Goal: Information Seeking & Learning: Understand process/instructions

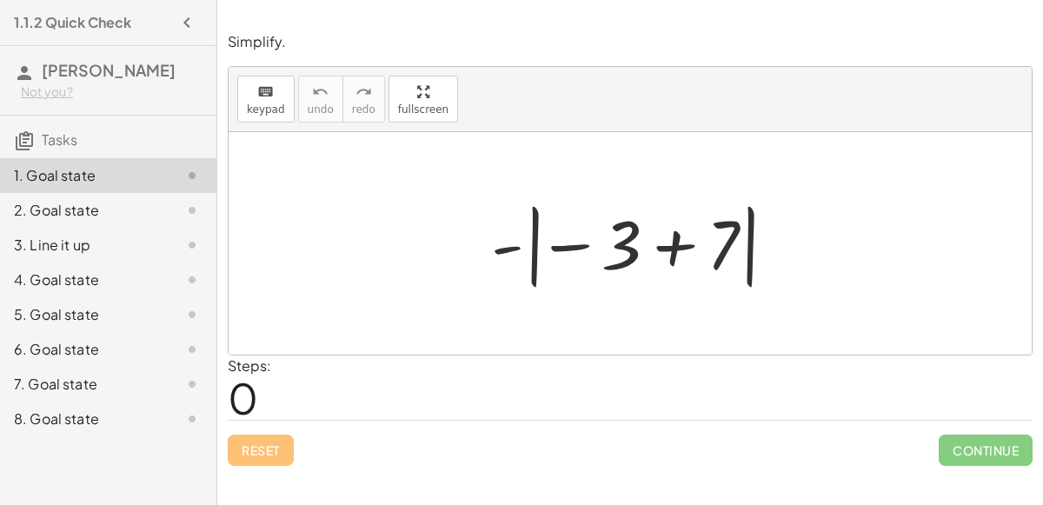
click at [514, 244] on div at bounding box center [636, 244] width 309 height 96
click at [567, 243] on div at bounding box center [636, 244] width 309 height 96
click at [680, 247] on div at bounding box center [636, 244] width 309 height 96
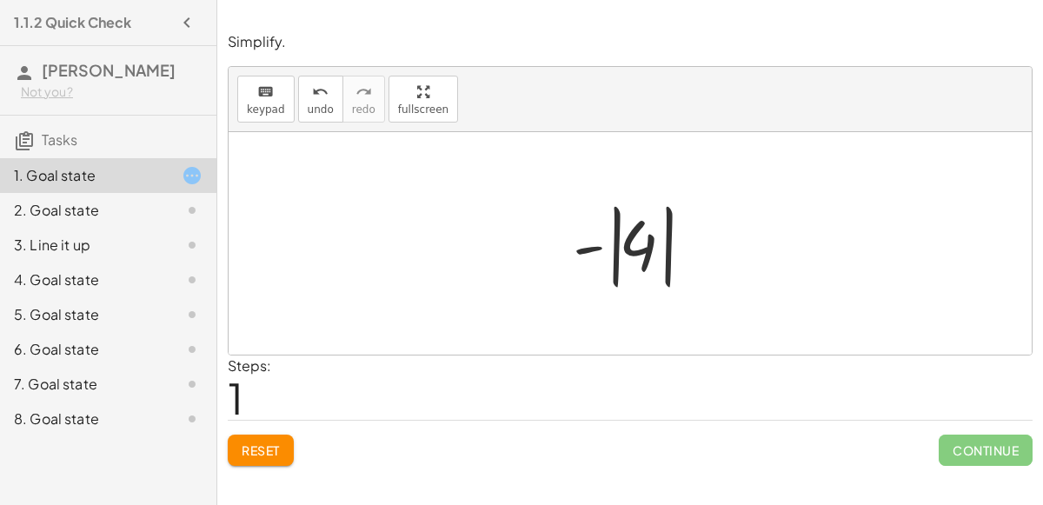
click at [594, 241] on div at bounding box center [637, 244] width 146 height 96
click at [618, 253] on div at bounding box center [637, 244] width 146 height 96
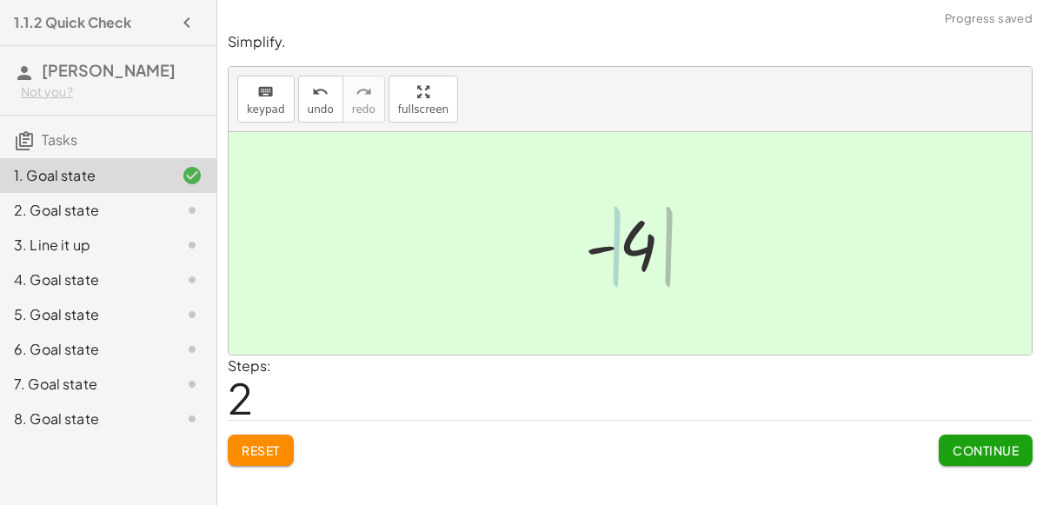
click at [643, 249] on div at bounding box center [637, 244] width 118 height 86
click at [966, 447] on span "Continue" at bounding box center [985, 450] width 66 height 16
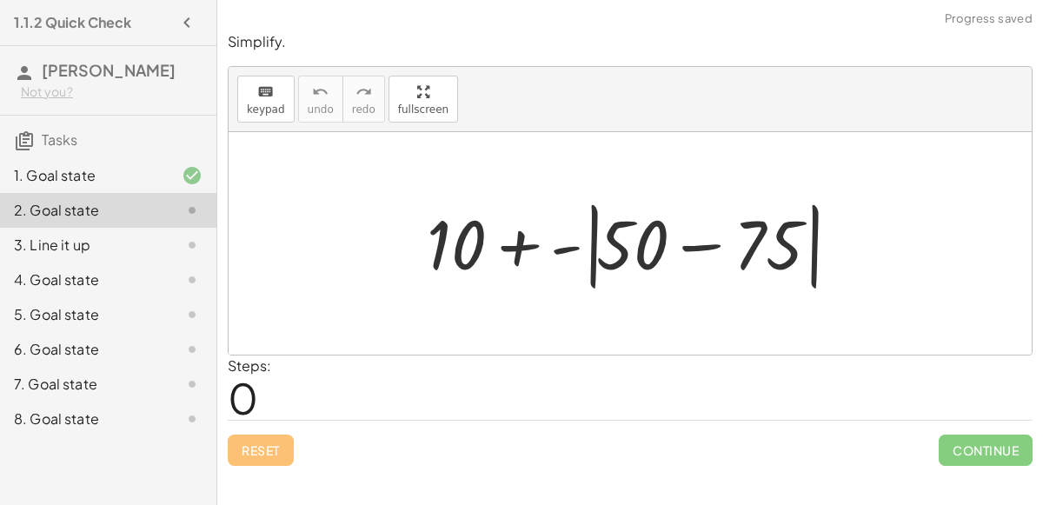
click at [521, 235] on div at bounding box center [637, 244] width 438 height 100
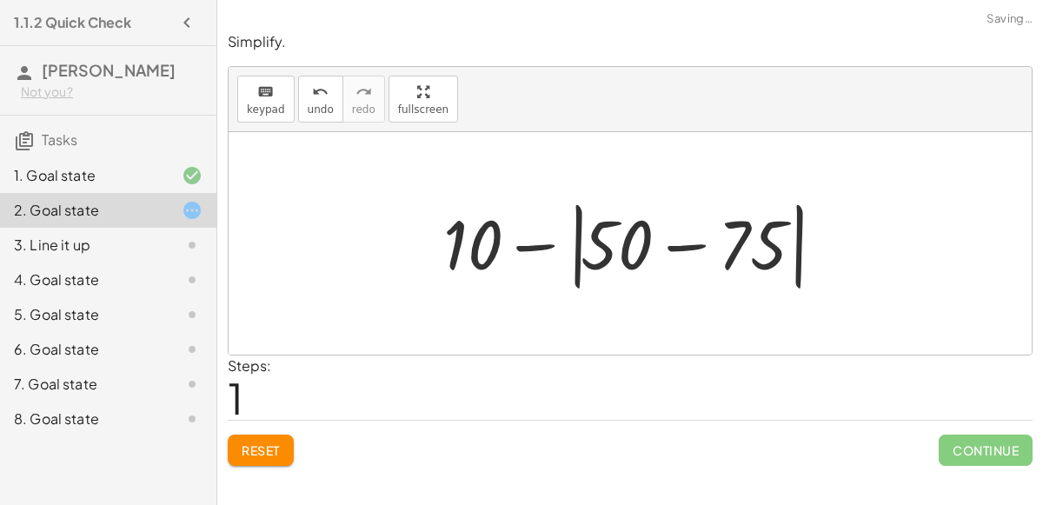
click at [674, 245] on div at bounding box center [638, 244] width 406 height 100
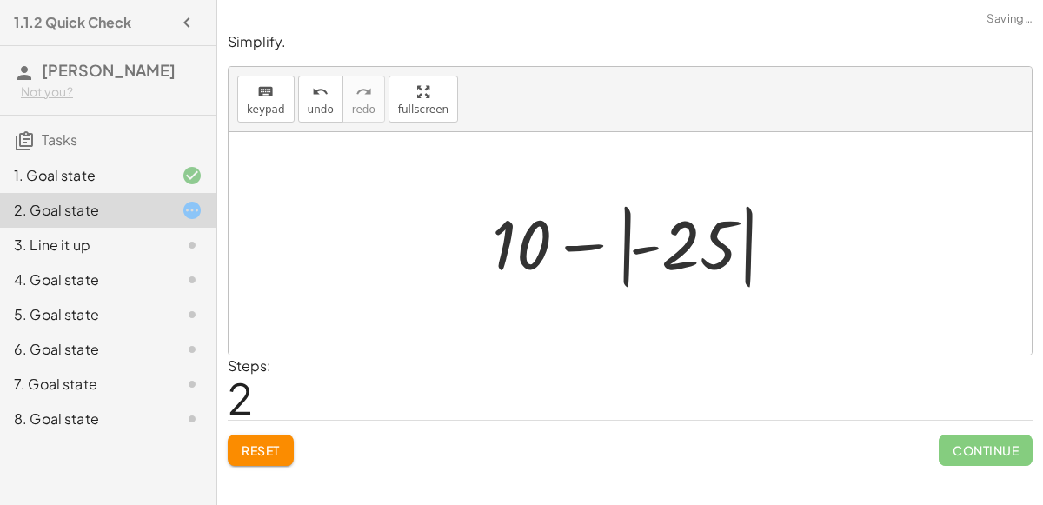
click at [639, 246] on div at bounding box center [636, 244] width 307 height 96
click at [596, 240] on div at bounding box center [636, 244] width 307 height 96
click at [627, 249] on div at bounding box center [636, 244] width 307 height 96
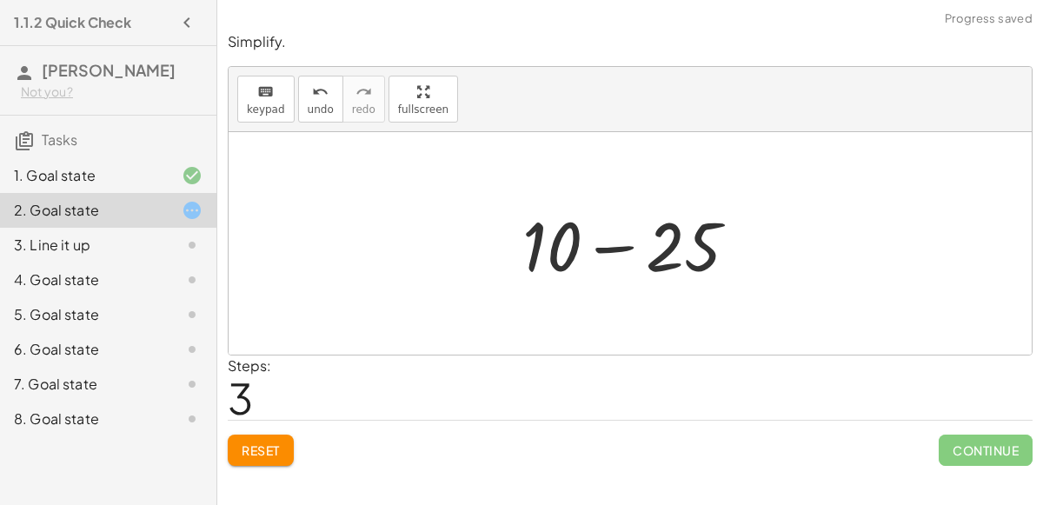
click at [626, 247] on div at bounding box center [637, 244] width 247 height 90
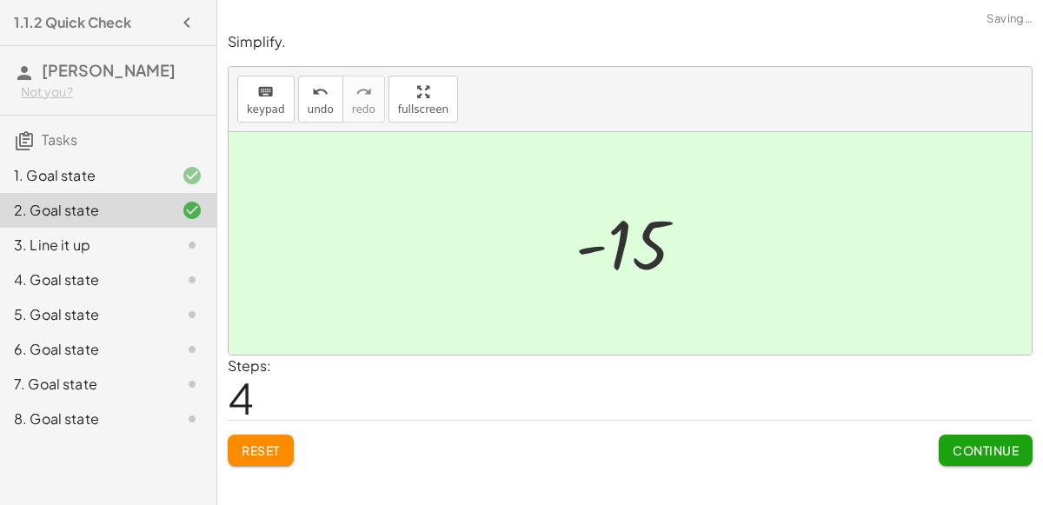
click at [964, 451] on span "Continue" at bounding box center [985, 450] width 66 height 16
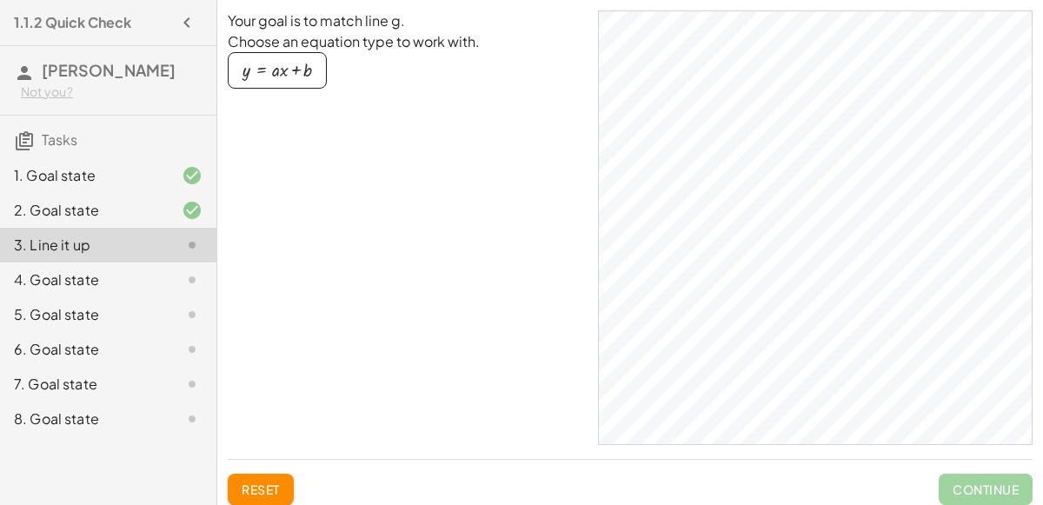
scroll to position [23, 0]
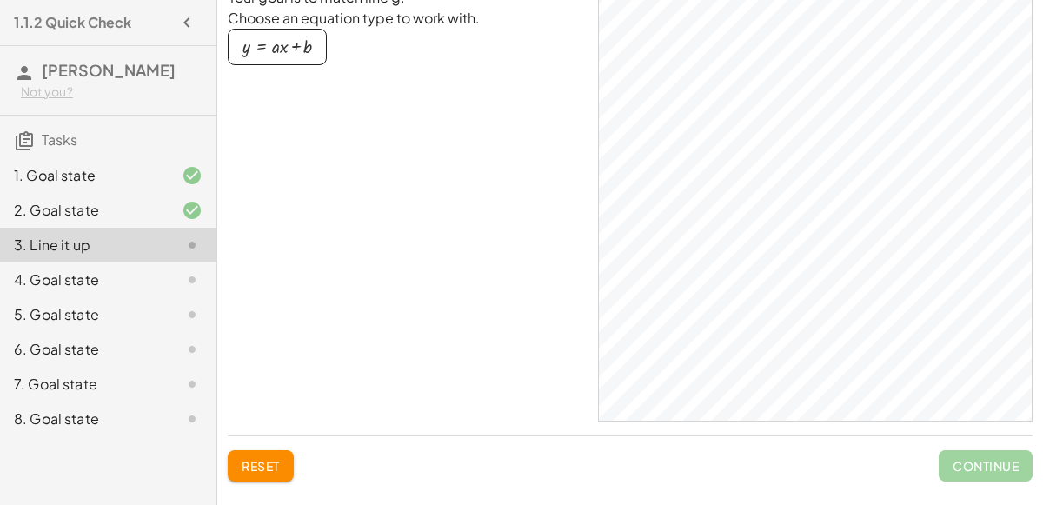
click at [310, 42] on div "button" at bounding box center [277, 46] width 70 height 19
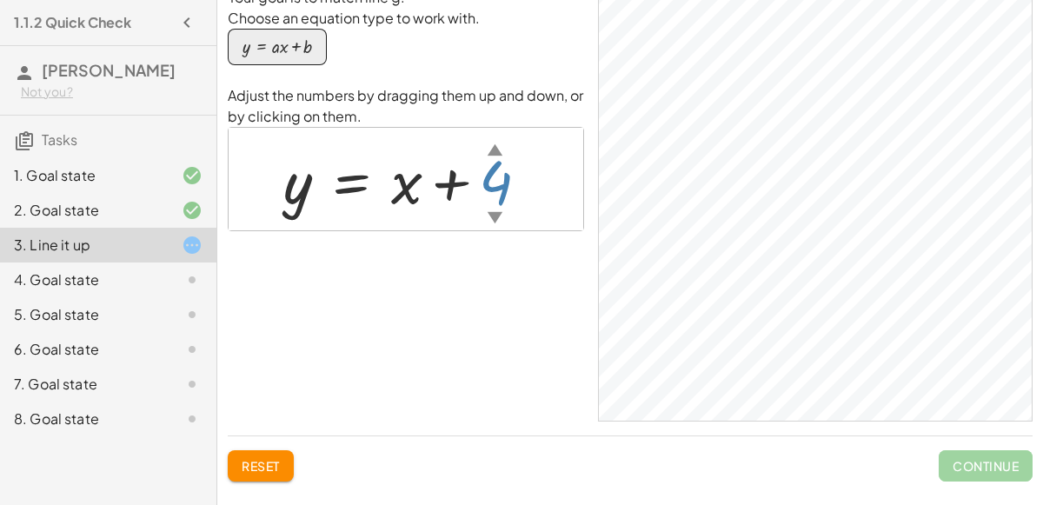
click at [495, 152] on div "▲" at bounding box center [495, 149] width 15 height 22
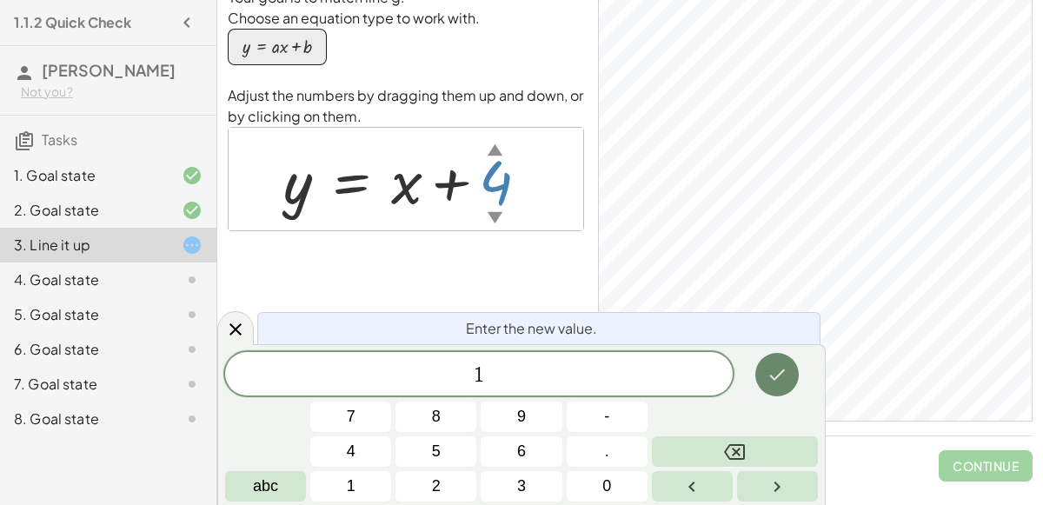
click at [790, 378] on button "Done" at bounding box center [776, 374] width 43 height 43
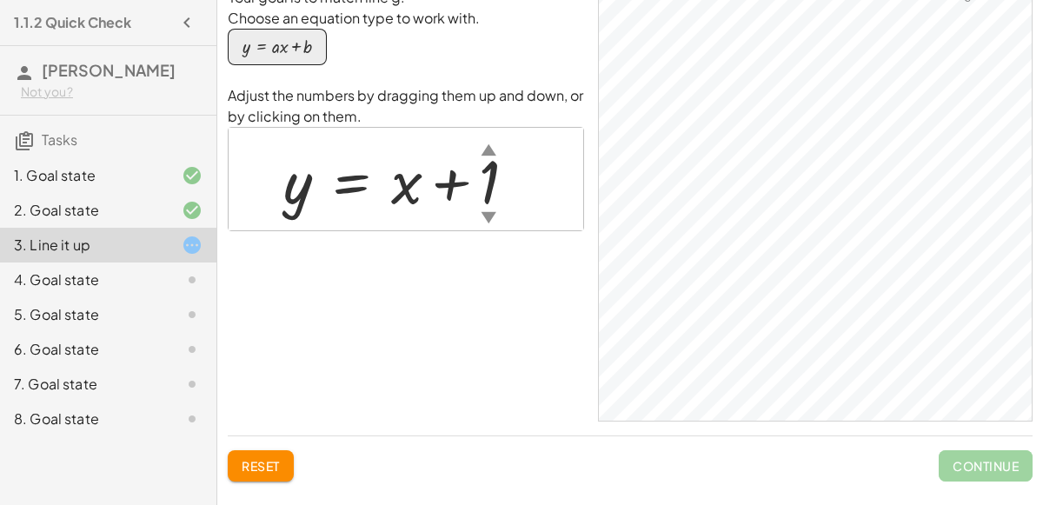
click at [488, 180] on div at bounding box center [407, 179] width 264 height 79
click at [493, 185] on div at bounding box center [413, 179] width 276 height 79
click at [491, 164] on div at bounding box center [414, 179] width 278 height 79
click at [505, 182] on div at bounding box center [413, 179] width 276 height 79
click at [501, 175] on div at bounding box center [412, 179] width 275 height 79
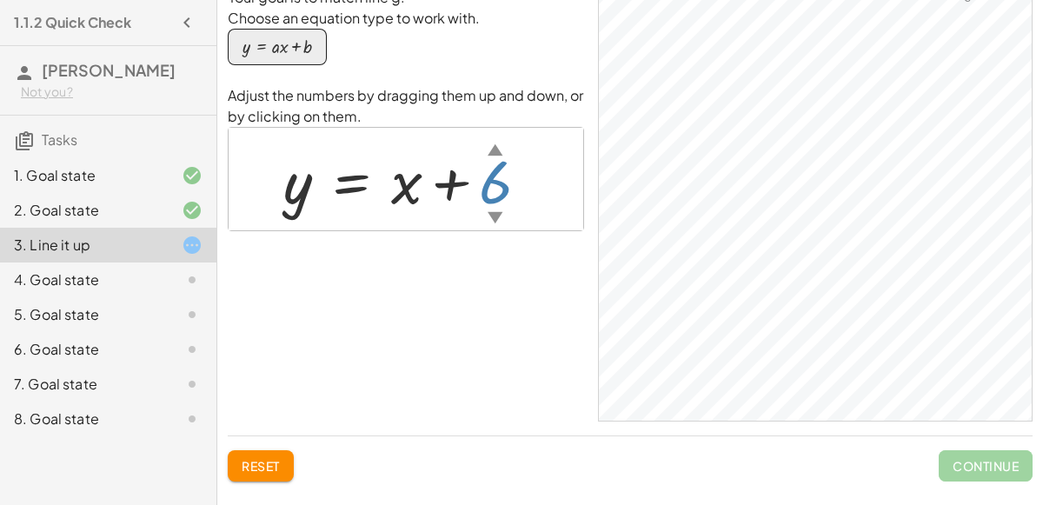
click at [503, 195] on div at bounding box center [413, 179] width 277 height 79
click at [499, 170] on div at bounding box center [410, 179] width 271 height 79
click at [516, 165] on div at bounding box center [415, 179] width 280 height 79
click at [500, 166] on div at bounding box center [411, 179] width 273 height 79
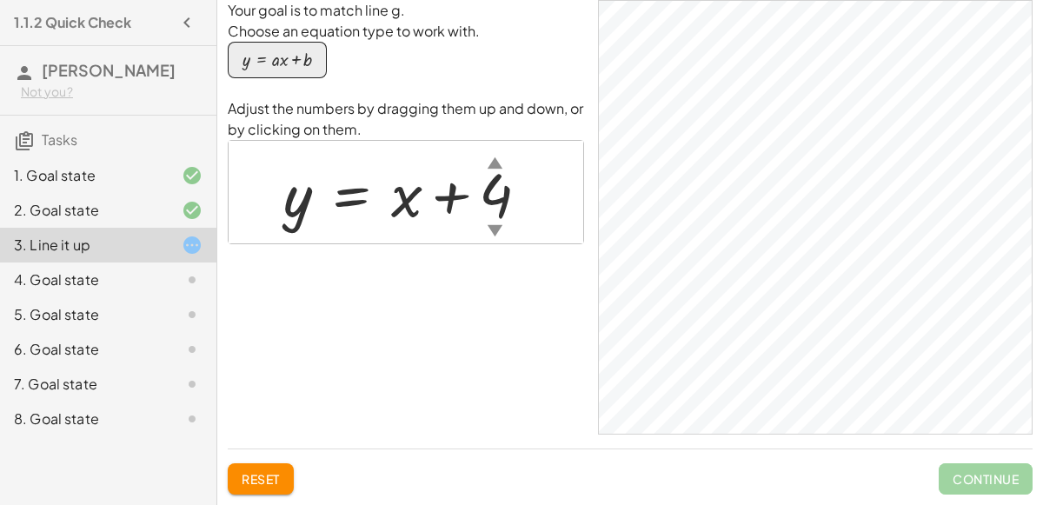
scroll to position [0, 0]
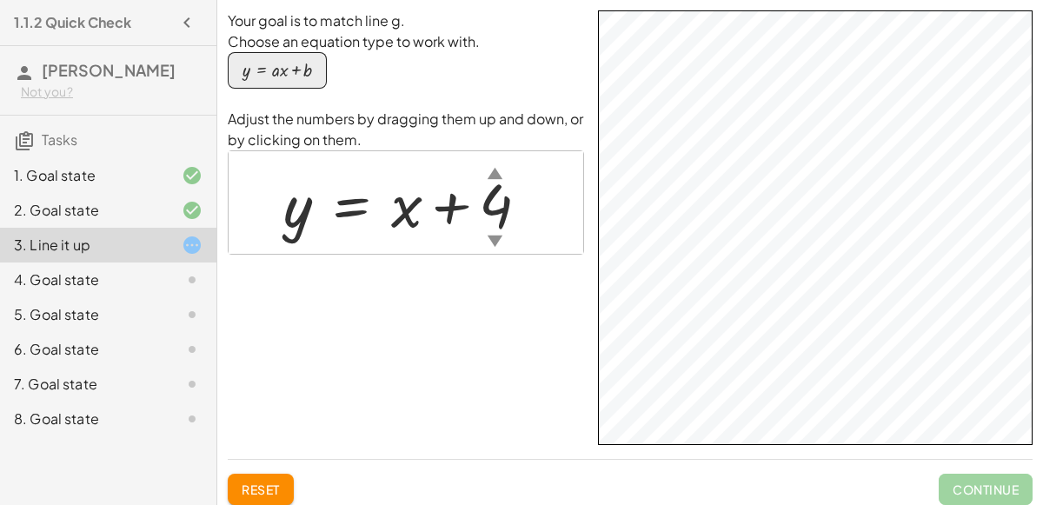
click at [0, 0] on div "Your goal is to match line g. Choose an equation type to work with. y = + · a ·…" at bounding box center [0, 0] width 0 height 0
click at [156, 271] on div at bounding box center [178, 279] width 49 height 21
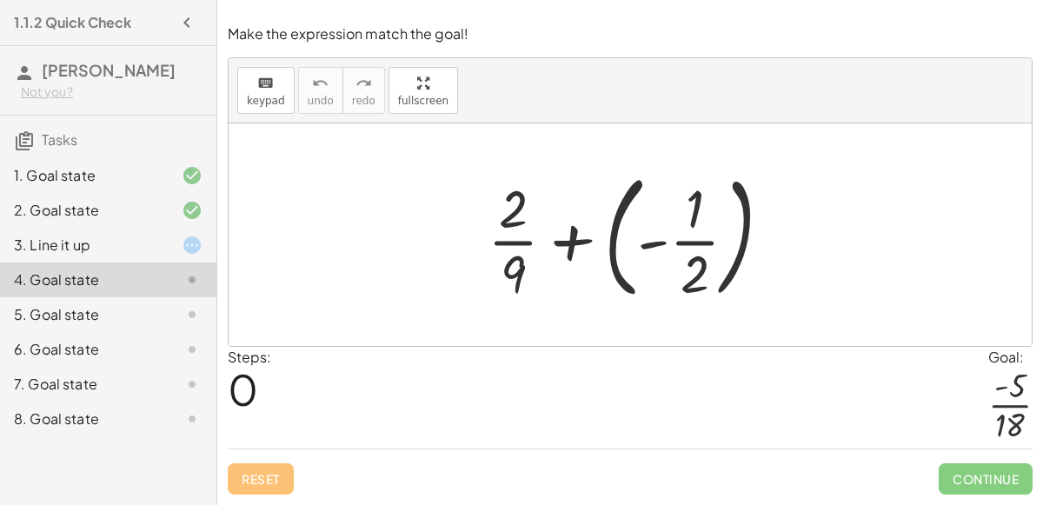
click at [567, 250] on div at bounding box center [636, 235] width 315 height 144
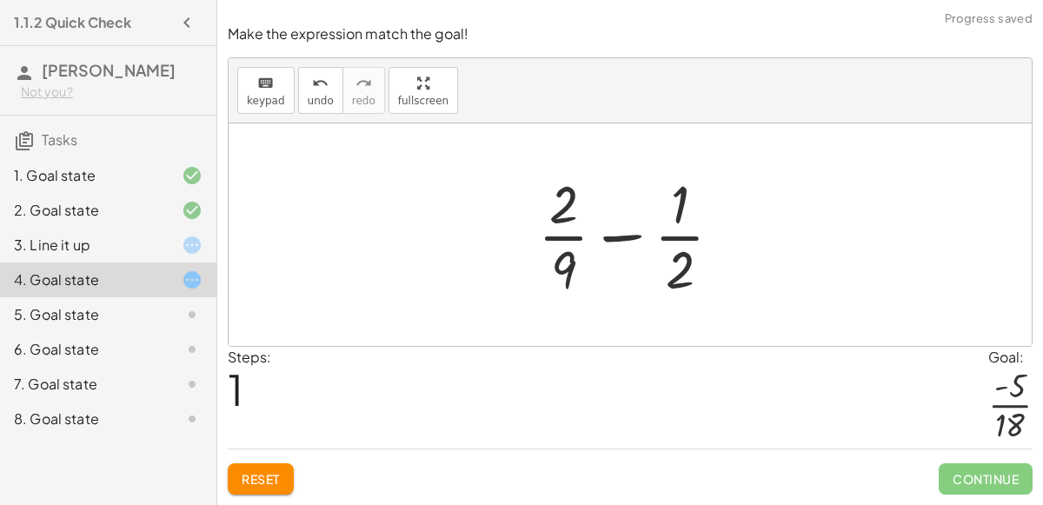
click at [614, 238] on div at bounding box center [637, 235] width 216 height 134
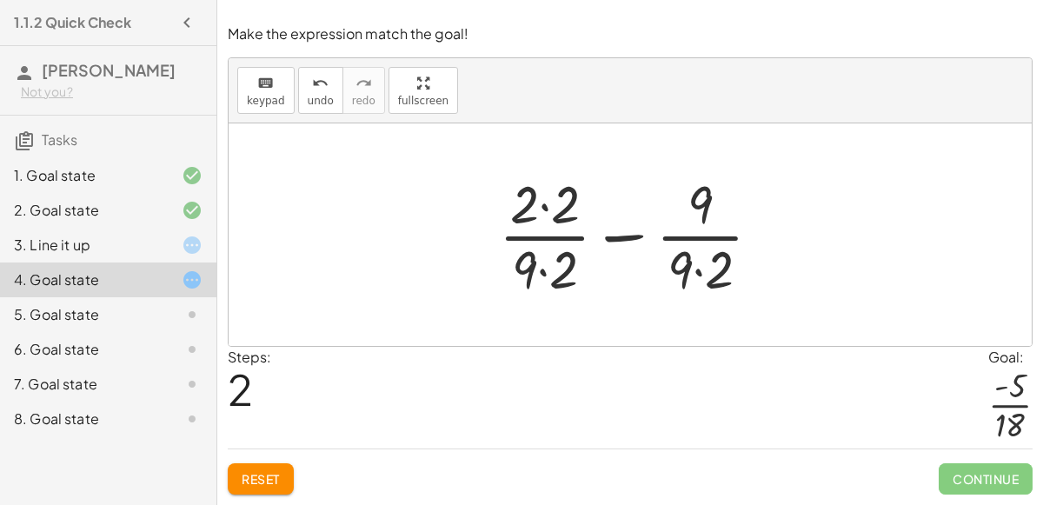
click at [544, 210] on div at bounding box center [637, 235] width 294 height 134
click at [541, 273] on div at bounding box center [637, 235] width 291 height 134
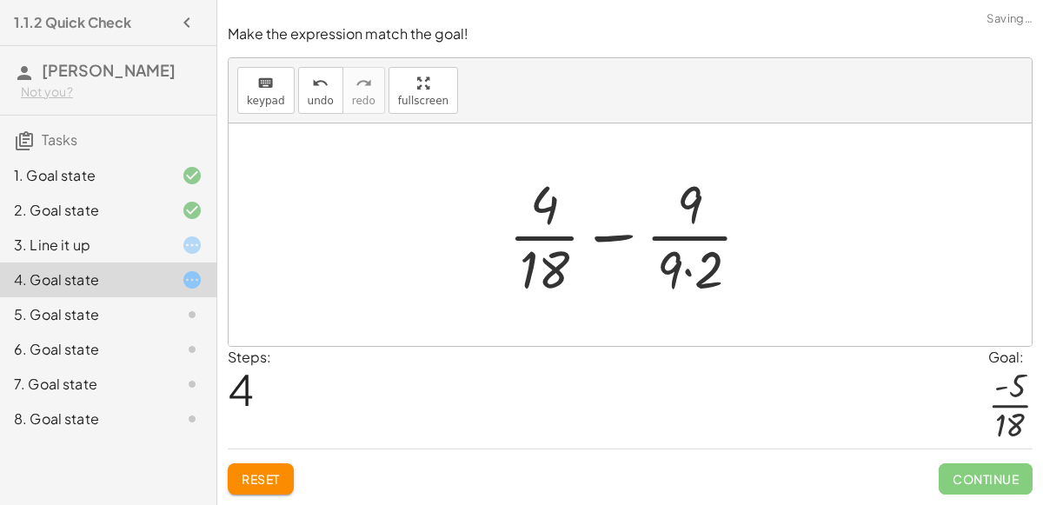
click at [687, 274] on div at bounding box center [637, 235] width 274 height 134
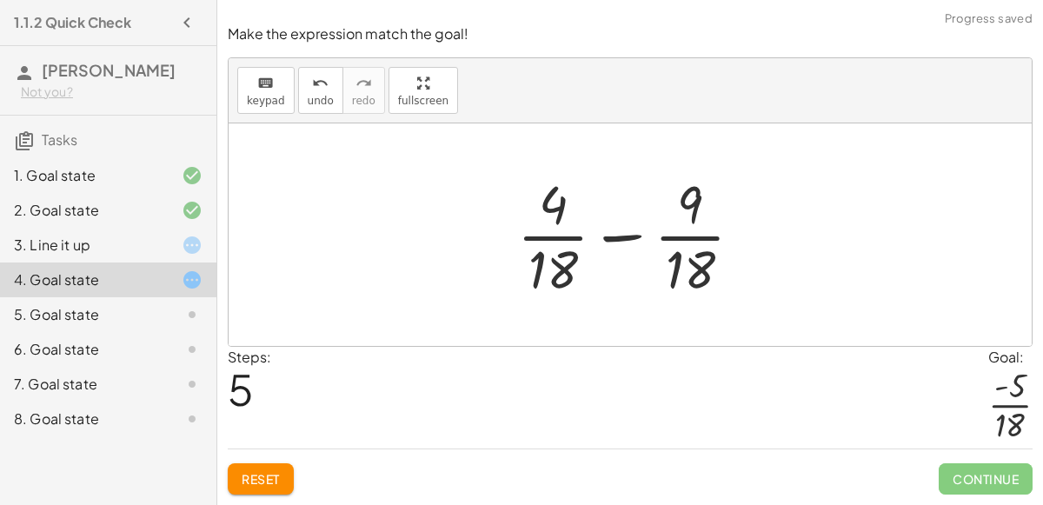
click at [624, 242] on div at bounding box center [636, 235] width 256 height 134
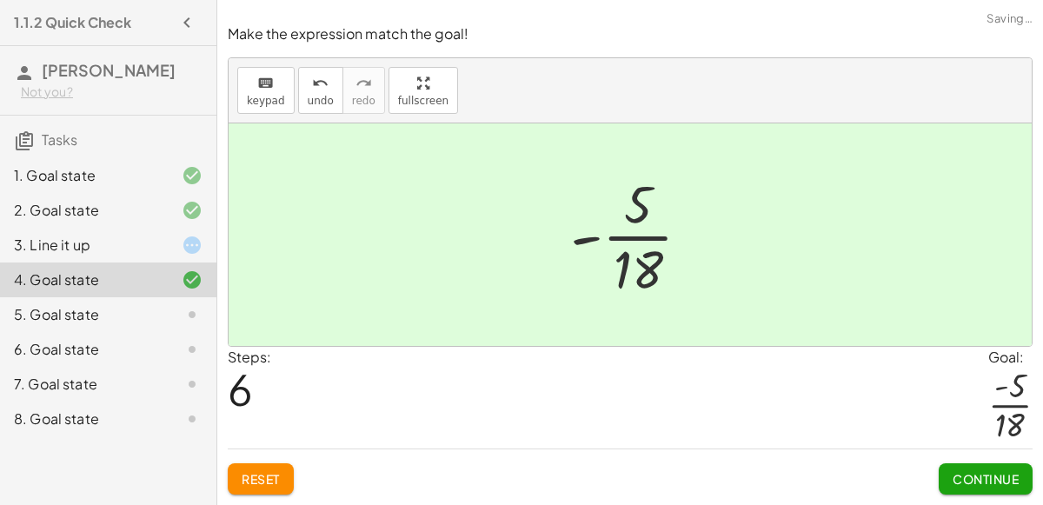
click at [963, 473] on span "Continue" at bounding box center [985, 479] width 66 height 16
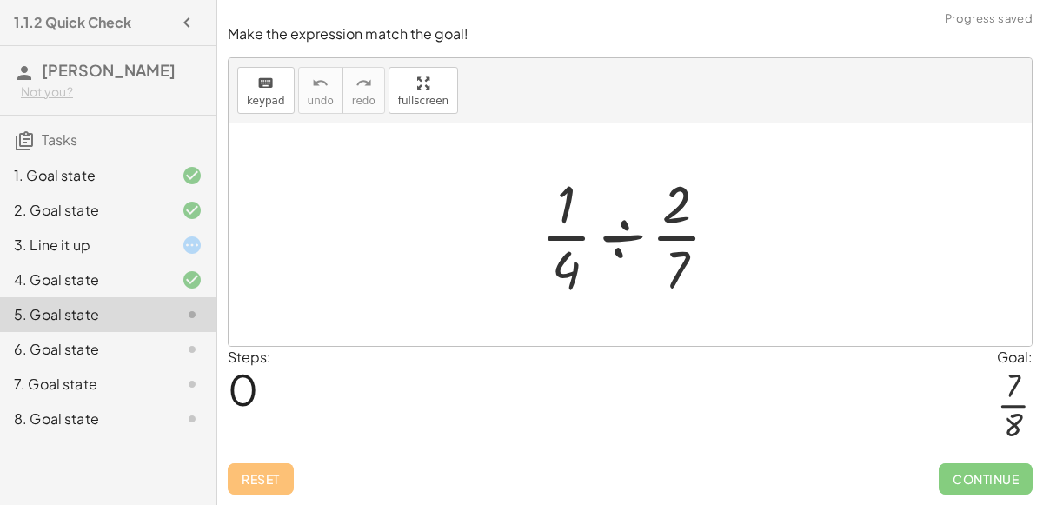
click at [617, 241] on div at bounding box center [636, 235] width 209 height 134
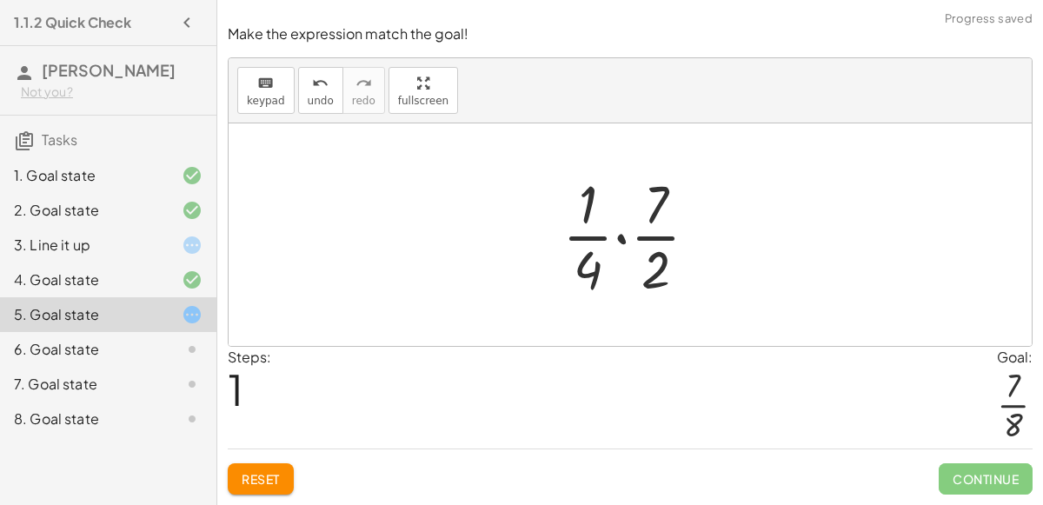
click at [616, 236] on div at bounding box center [637, 235] width 167 height 134
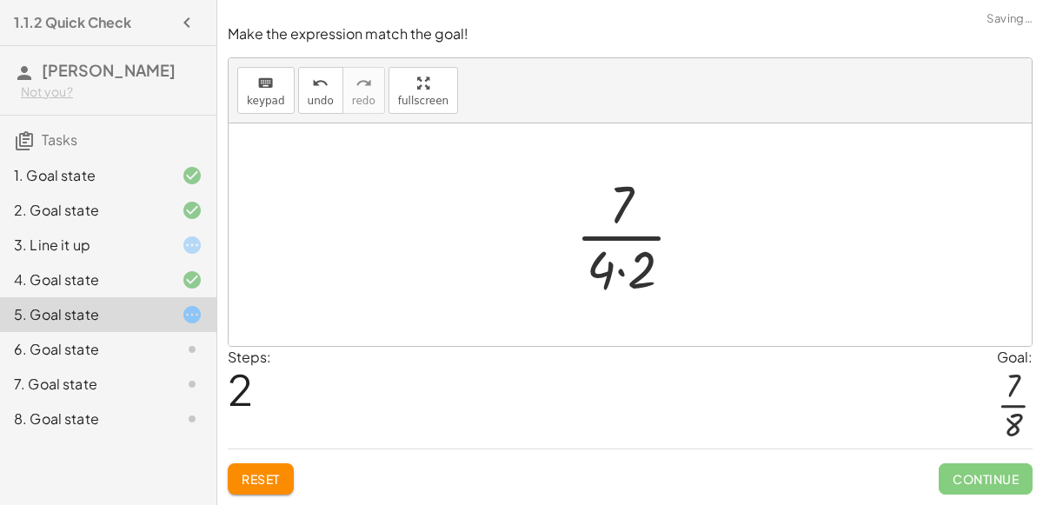
click at [621, 270] on div at bounding box center [637, 235] width 140 height 134
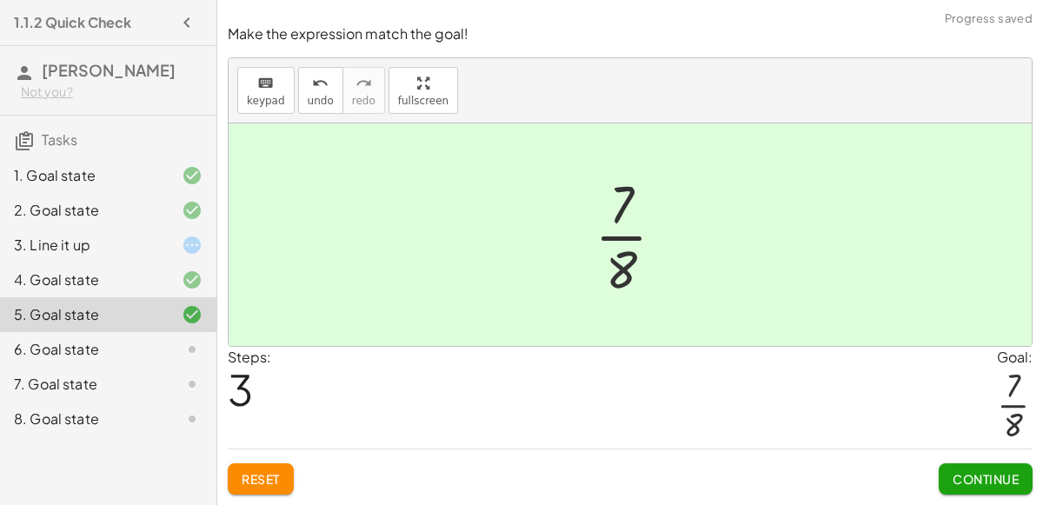
click at [967, 482] on span "Continue" at bounding box center [985, 479] width 66 height 16
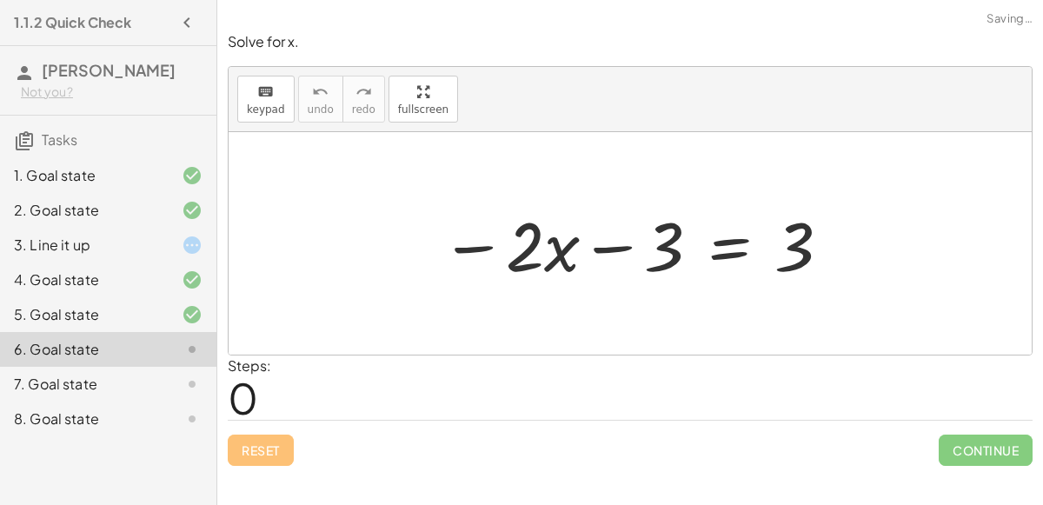
click at [608, 244] on div at bounding box center [636, 244] width 409 height 90
click at [487, 242] on div at bounding box center [636, 244] width 409 height 90
click at [480, 245] on div at bounding box center [636, 244] width 409 height 90
click at [554, 255] on div at bounding box center [636, 244] width 409 height 90
click at [732, 248] on div at bounding box center [636, 244] width 409 height 90
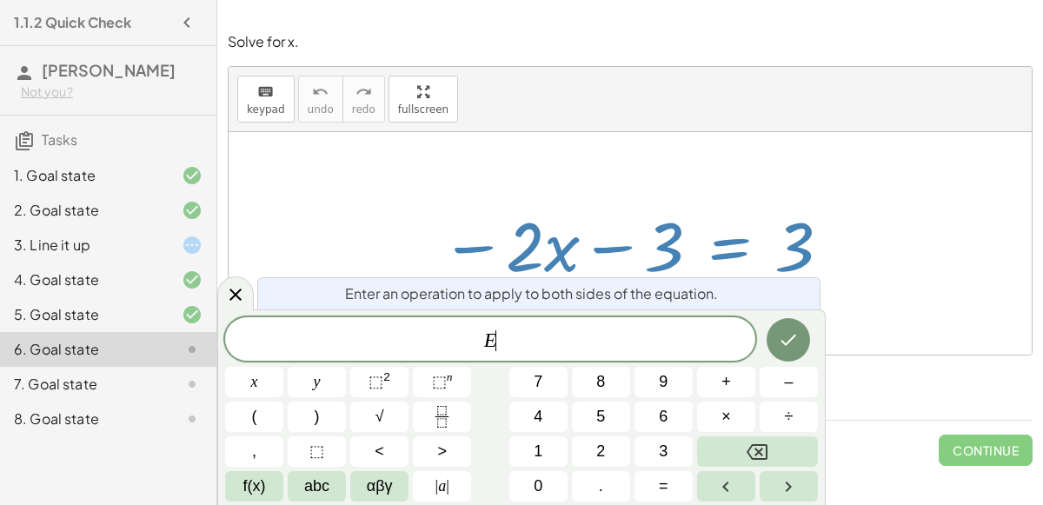
click at [773, 268] on div at bounding box center [636, 244] width 409 height 90
click at [778, 335] on button "Done" at bounding box center [788, 339] width 43 height 43
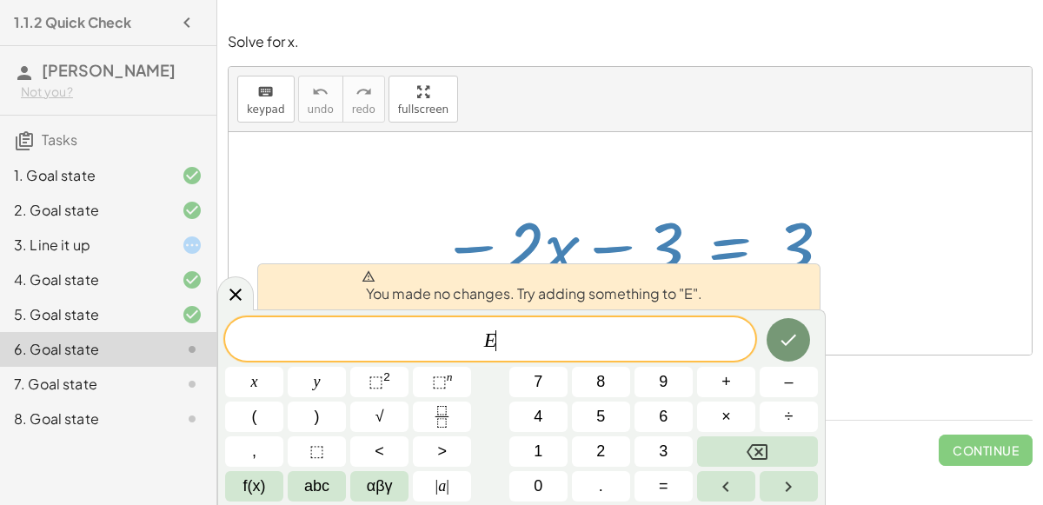
click at [215, 367] on div "5. Goal state" at bounding box center [108, 384] width 216 height 35
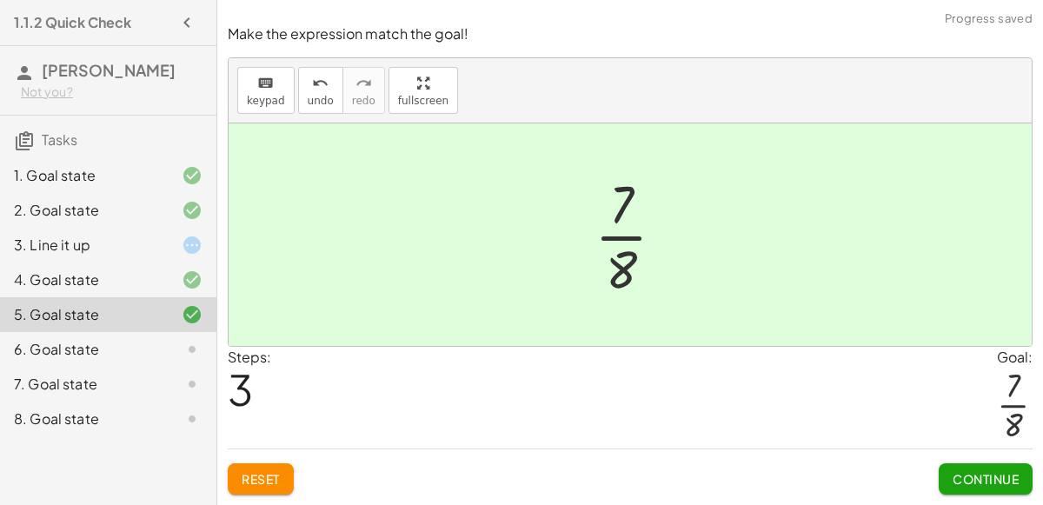
click at [972, 458] on div "Continue" at bounding box center [986, 471] width 94 height 45
click at [974, 464] on button "Continue" at bounding box center [986, 478] width 94 height 31
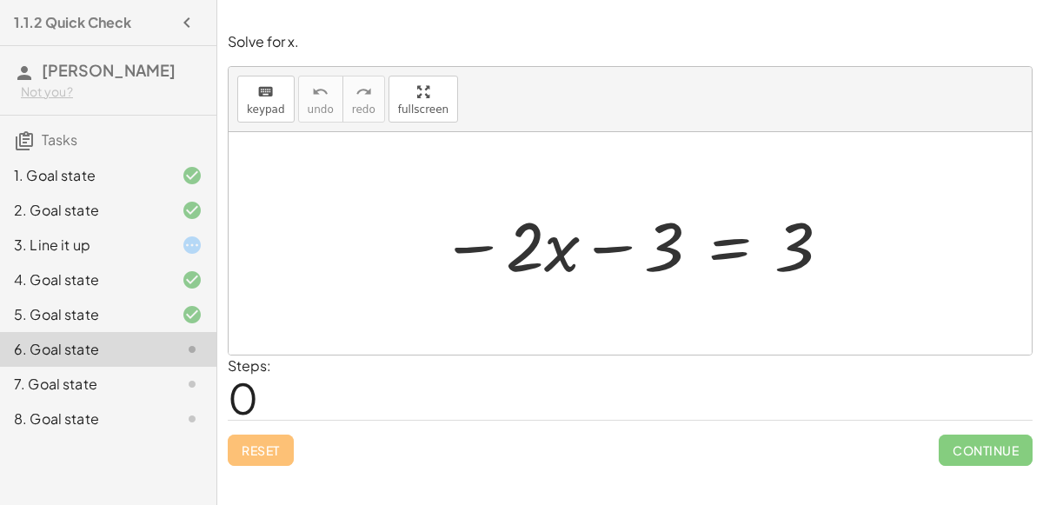
click at [488, 245] on div at bounding box center [636, 244] width 409 height 90
click at [531, 256] on div at bounding box center [636, 244] width 409 height 90
drag, startPoint x: 528, startPoint y: 254, endPoint x: 566, endPoint y: 243, distance: 38.8
click at [566, 243] on div at bounding box center [636, 244] width 409 height 90
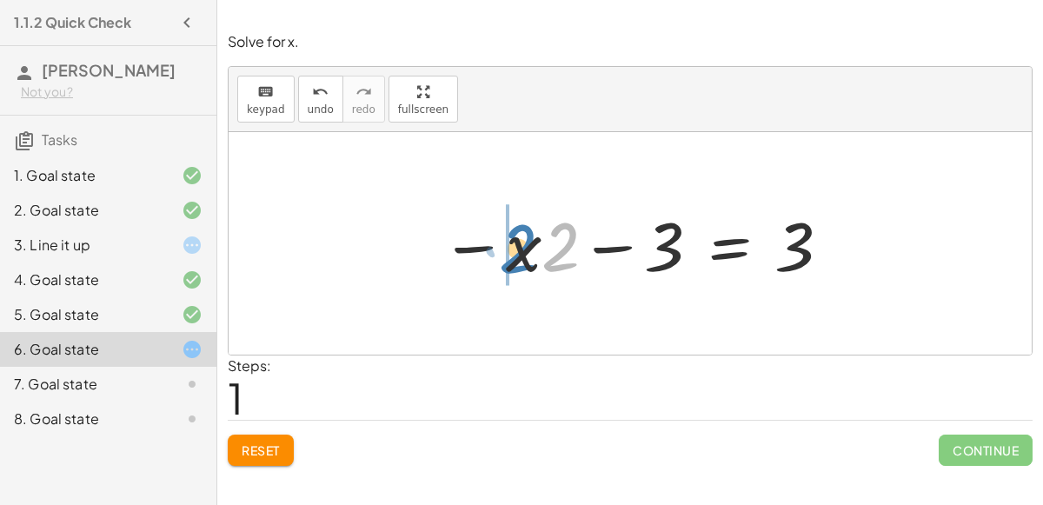
drag, startPoint x: 567, startPoint y: 253, endPoint x: 526, endPoint y: 254, distance: 41.7
click at [526, 254] on div at bounding box center [636, 244] width 409 height 90
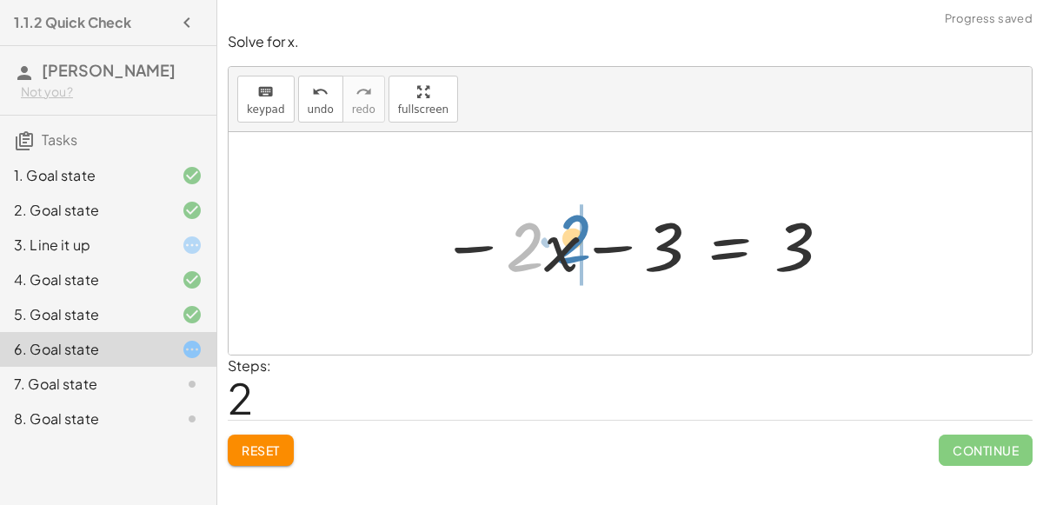
drag, startPoint x: 521, startPoint y: 253, endPoint x: 568, endPoint y: 246, distance: 47.4
click at [568, 246] on div at bounding box center [636, 244] width 409 height 90
drag, startPoint x: 562, startPoint y: 253, endPoint x: 504, endPoint y: 256, distance: 58.3
click at [607, 247] on div at bounding box center [636, 244] width 409 height 90
click at [757, 241] on div at bounding box center [636, 244] width 409 height 90
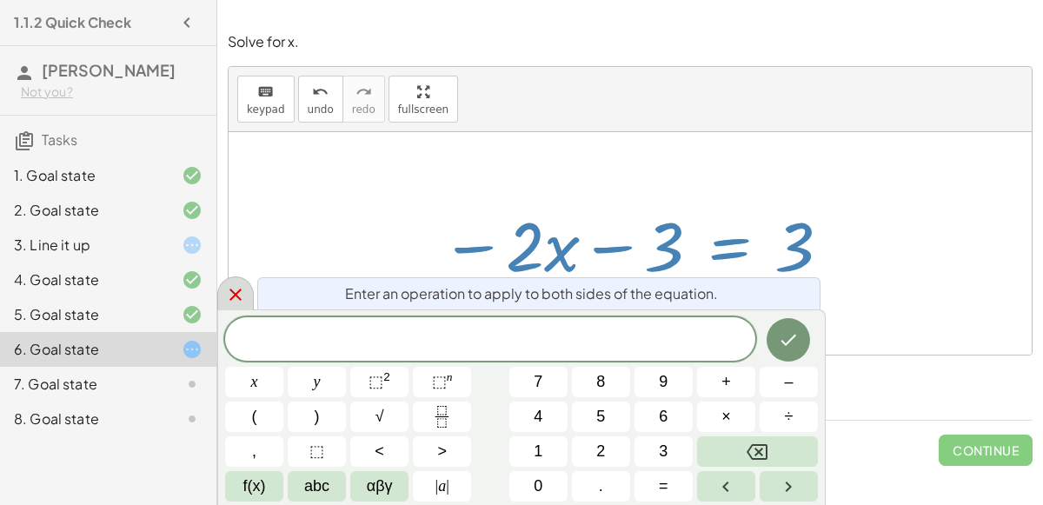
click at [234, 289] on icon at bounding box center [235, 294] width 21 height 21
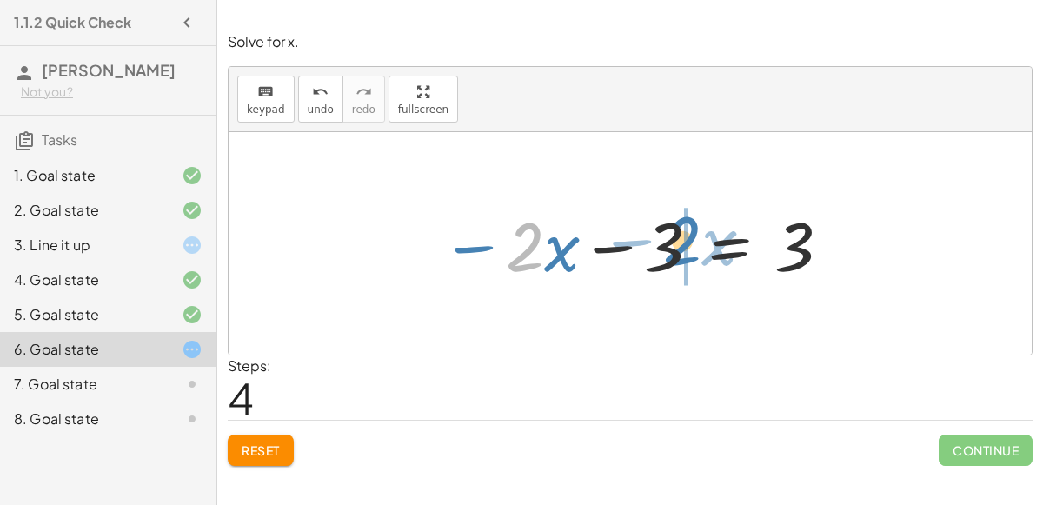
drag, startPoint x: 526, startPoint y: 267, endPoint x: 683, endPoint y: 260, distance: 157.5
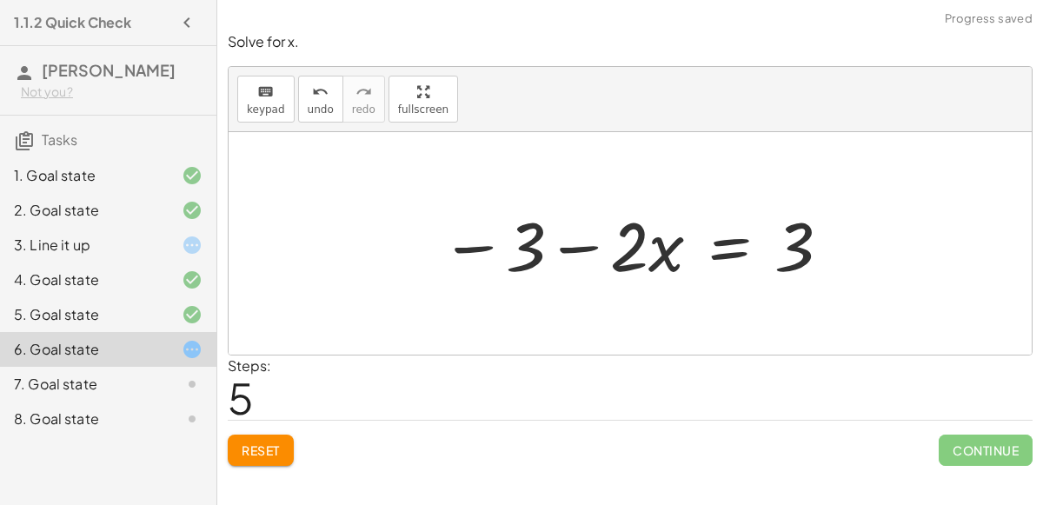
click at [587, 247] on div at bounding box center [636, 244] width 409 height 90
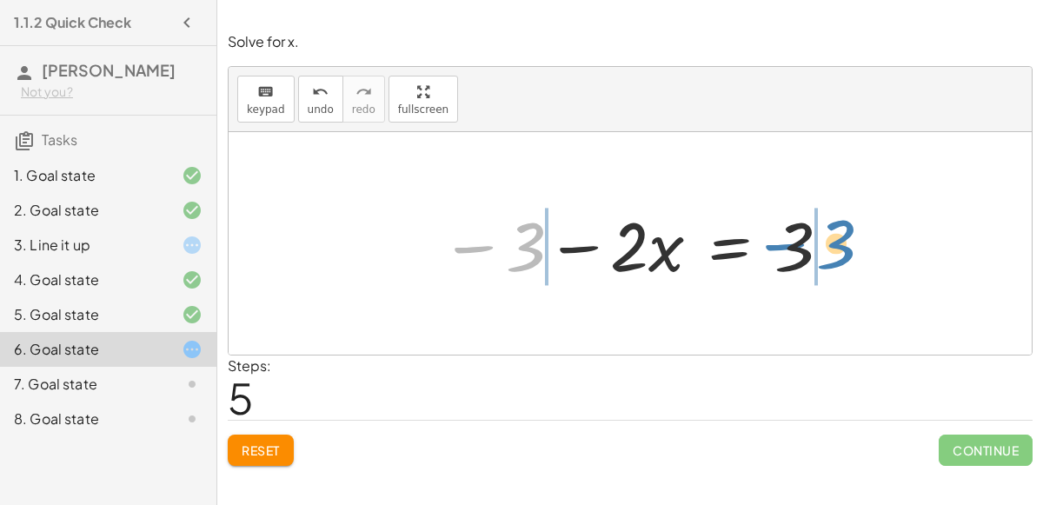
drag, startPoint x: 522, startPoint y: 247, endPoint x: 833, endPoint y: 243, distance: 310.3
click at [833, 243] on div at bounding box center [636, 244] width 409 height 90
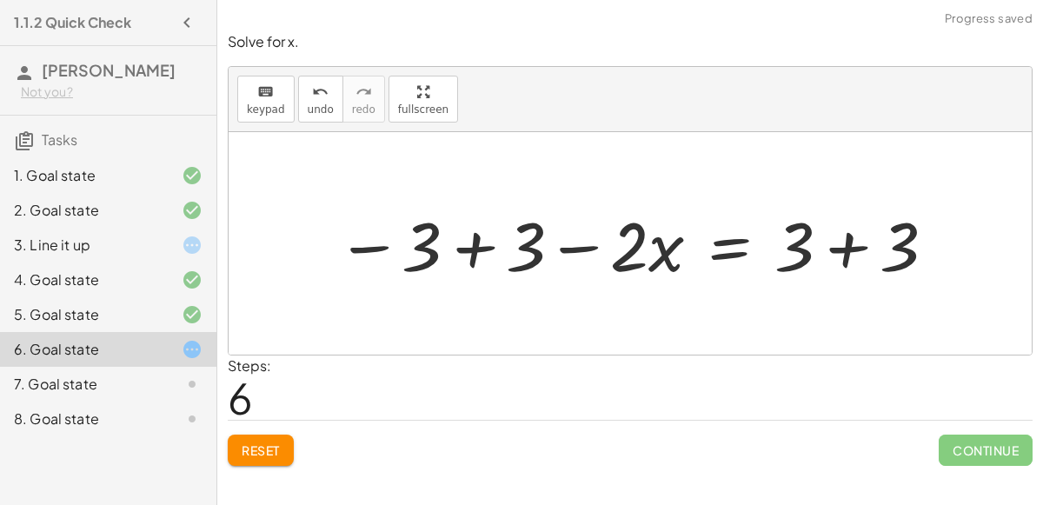
click at [852, 242] on div at bounding box center [637, 244] width 619 height 90
click at [587, 248] on div at bounding box center [584, 244] width 513 height 90
click at [468, 249] on div at bounding box center [584, 244] width 513 height 90
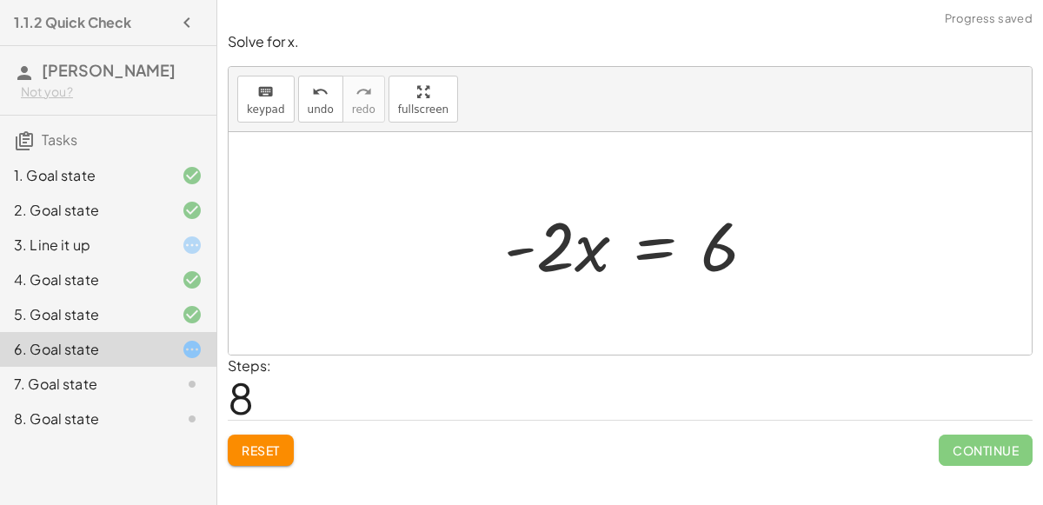
click at [637, 247] on div at bounding box center [636, 244] width 282 height 90
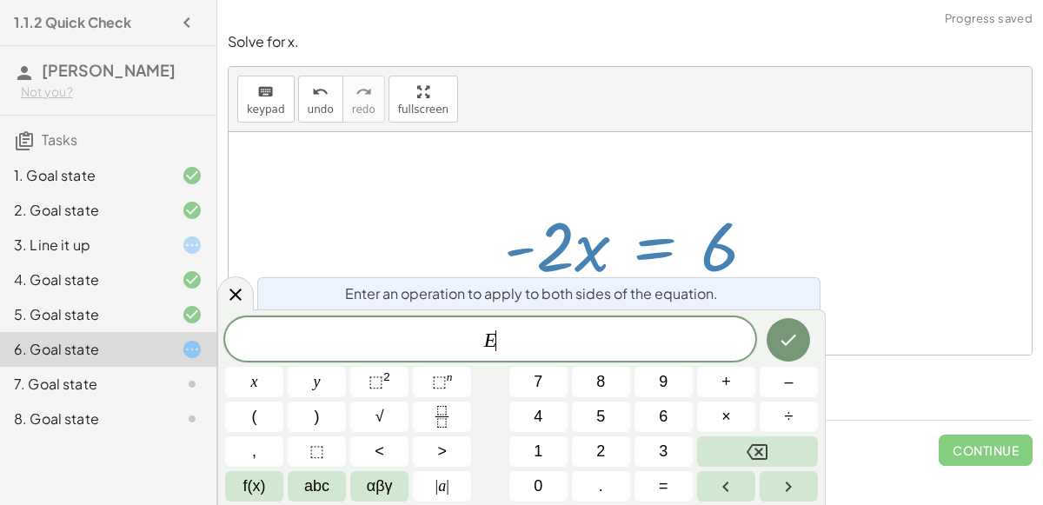
click at [647, 249] on div at bounding box center [636, 244] width 282 height 90
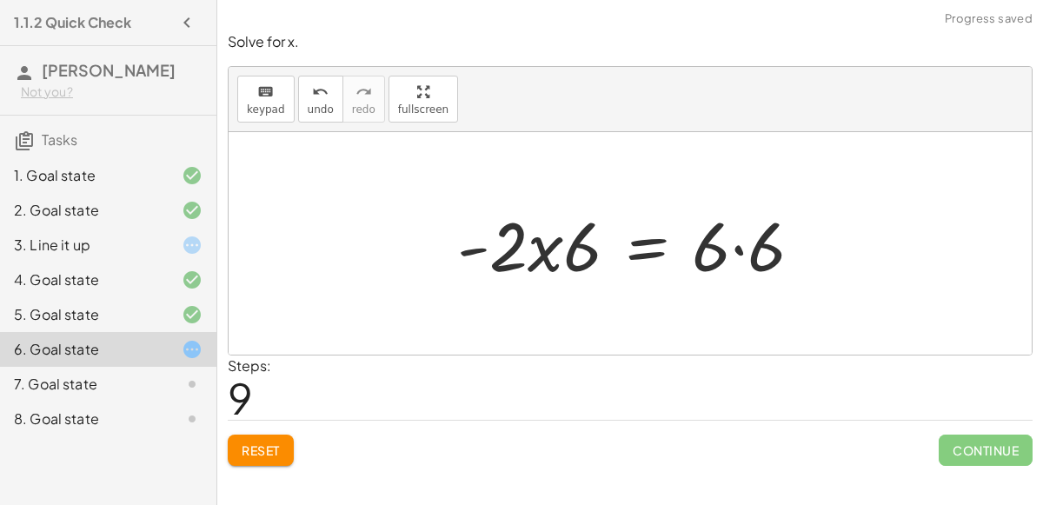
click at [734, 243] on div at bounding box center [636, 244] width 376 height 90
click at [548, 247] on div at bounding box center [629, 244] width 361 height 90
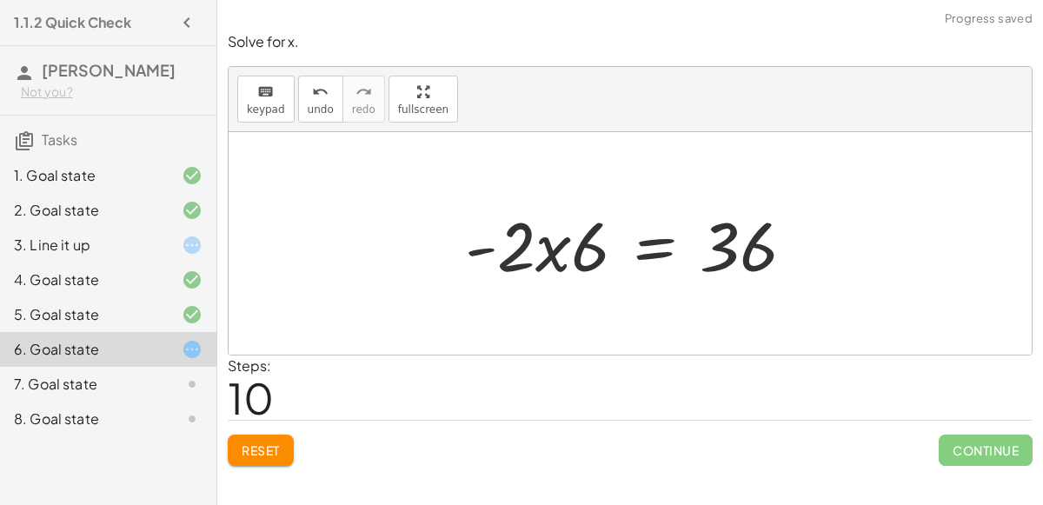
click at [555, 250] on div at bounding box center [636, 244] width 361 height 90
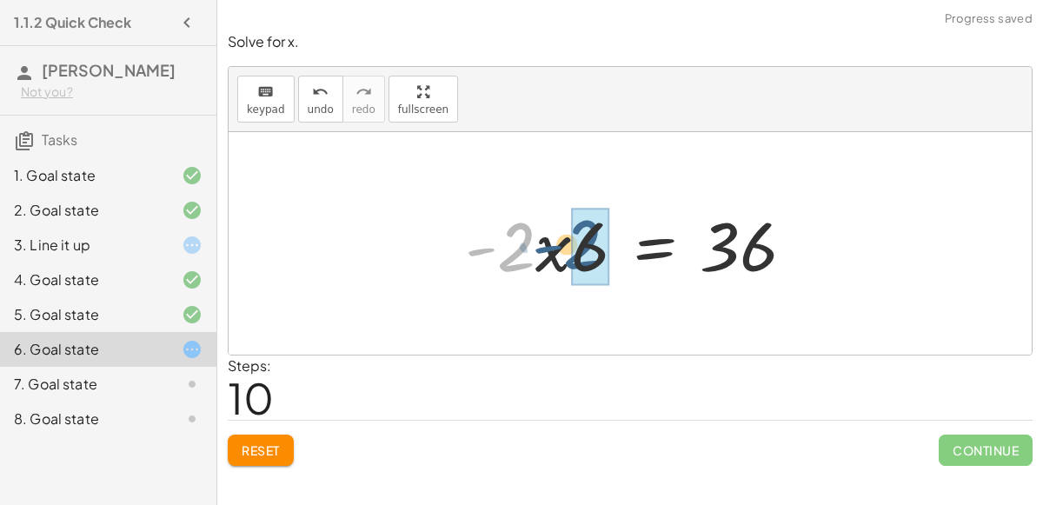
drag, startPoint x: 516, startPoint y: 248, endPoint x: 578, endPoint y: 241, distance: 62.1
click at [578, 241] on div at bounding box center [636, 244] width 361 height 90
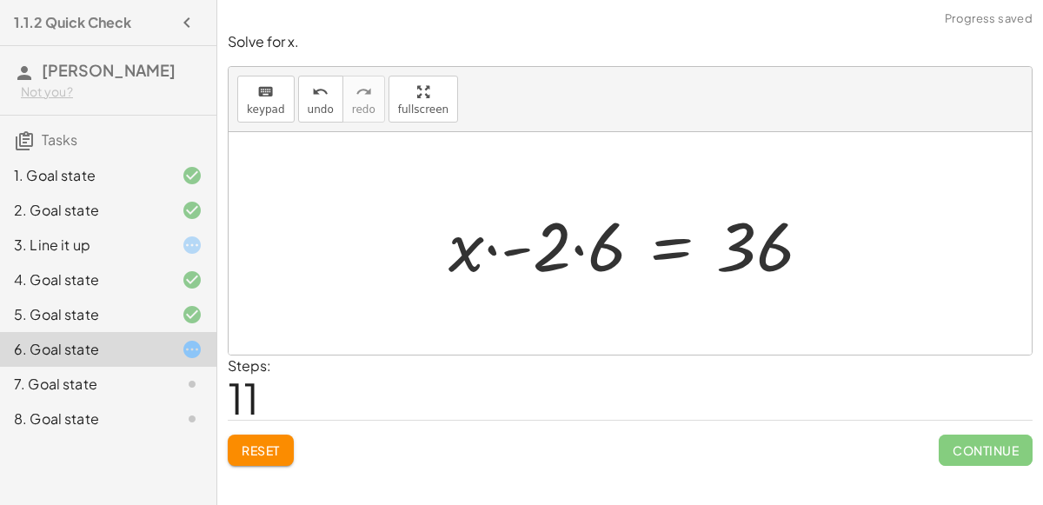
click at [517, 249] on div at bounding box center [637, 244] width 394 height 90
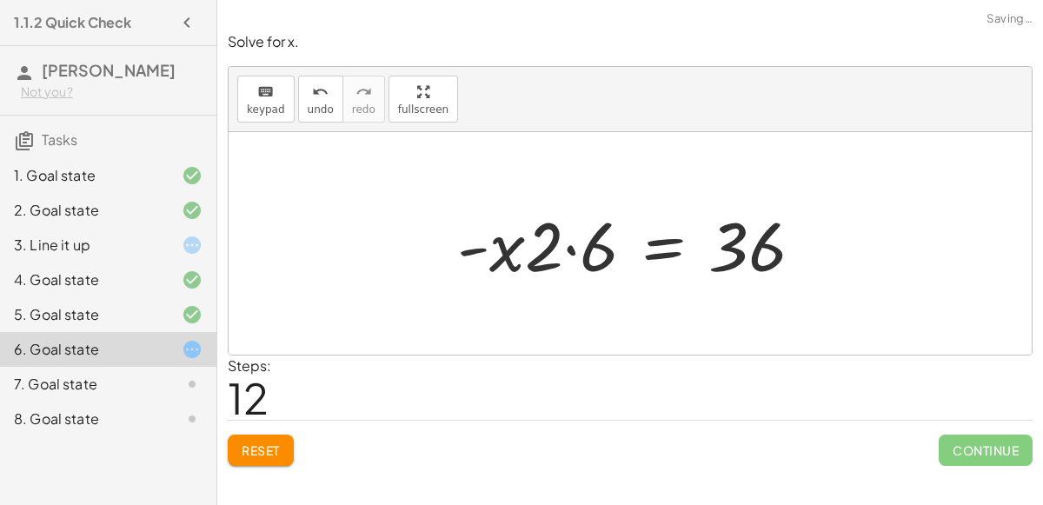
click at [569, 247] on div at bounding box center [636, 244] width 377 height 90
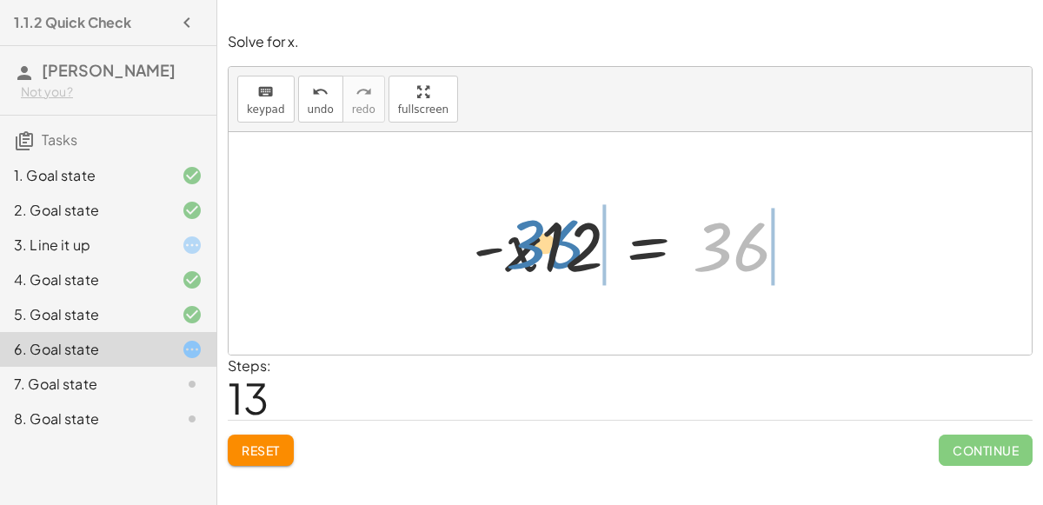
drag, startPoint x: 751, startPoint y: 266, endPoint x: 565, endPoint y: 268, distance: 186.0
click at [565, 268] on div at bounding box center [637, 244] width 346 height 90
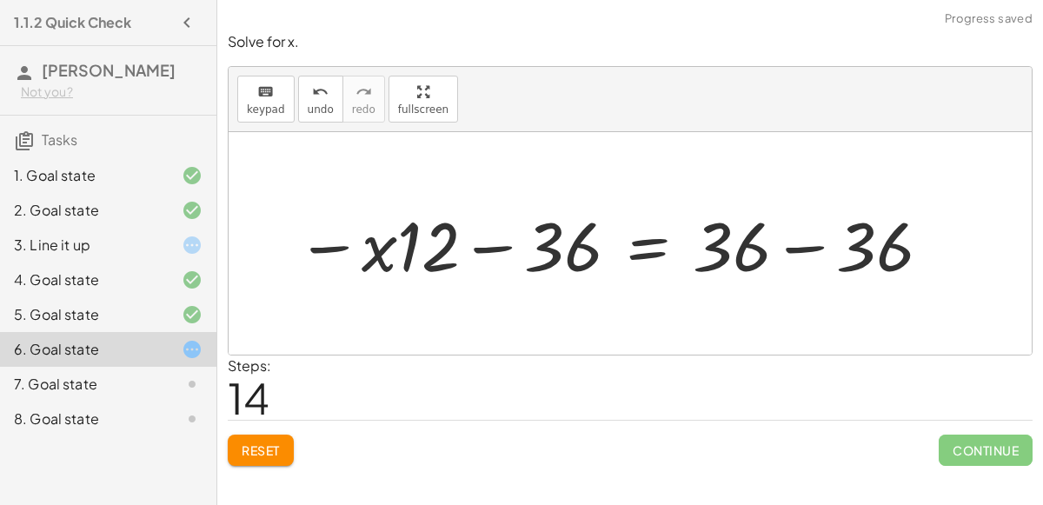
click at [792, 245] on div at bounding box center [615, 244] width 654 height 90
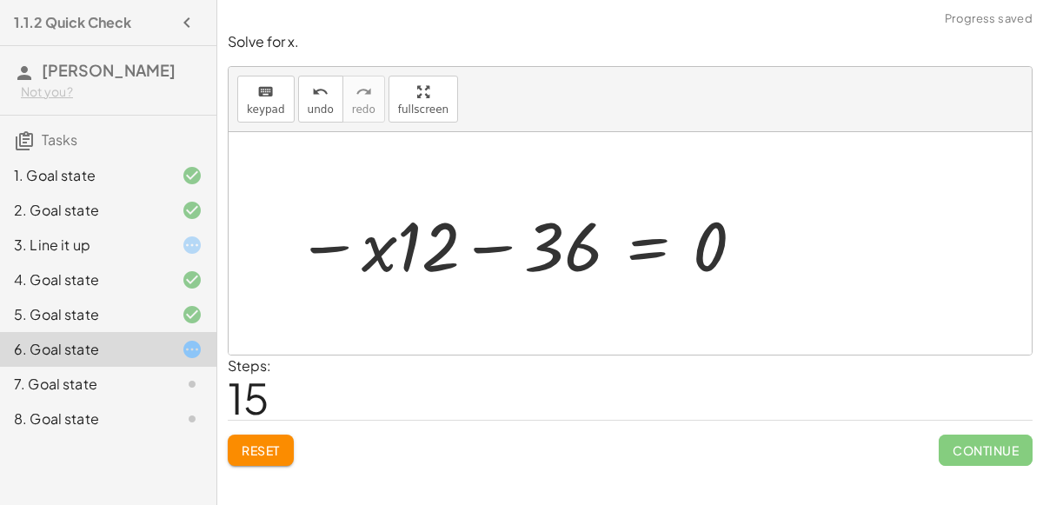
click at [501, 244] on div at bounding box center [522, 244] width 468 height 90
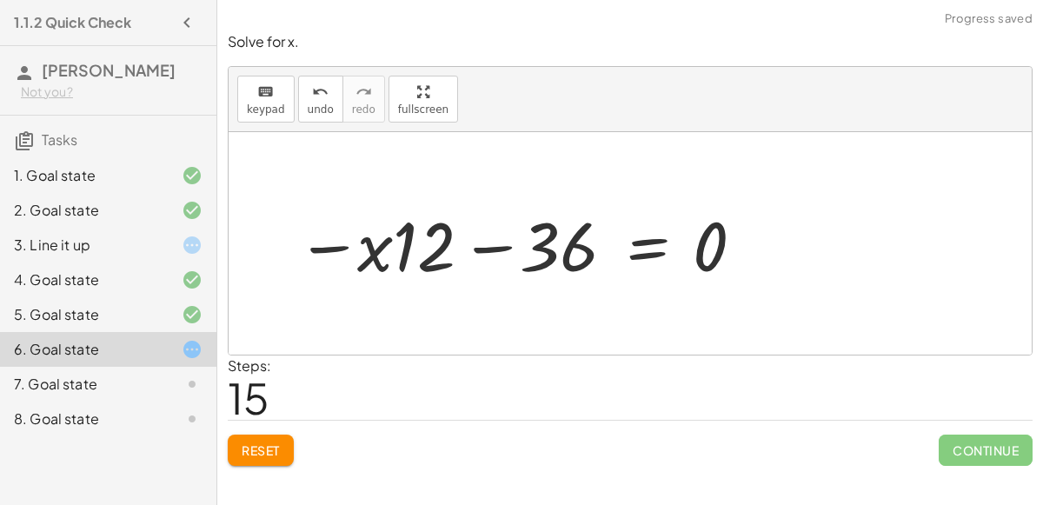
click at [501, 244] on div at bounding box center [522, 244] width 468 height 90
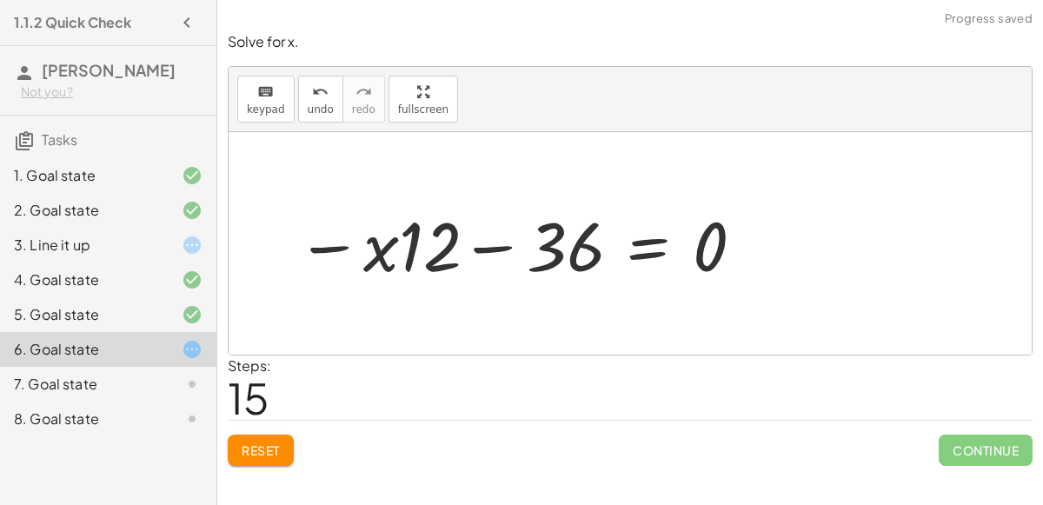
click at [501, 244] on div at bounding box center [522, 244] width 468 height 90
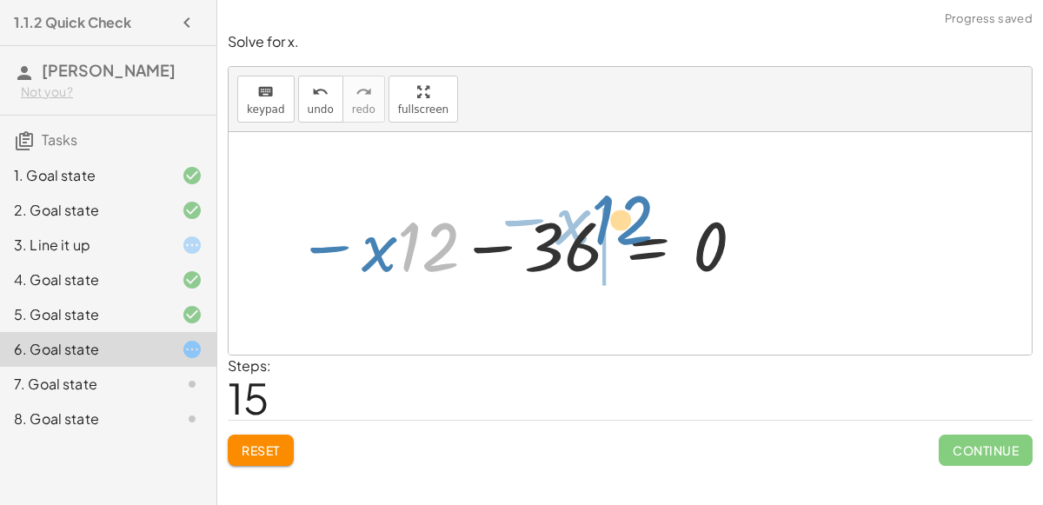
drag, startPoint x: 411, startPoint y: 237, endPoint x: 608, endPoint y: 210, distance: 199.1
click at [608, 210] on div at bounding box center [522, 244] width 468 height 90
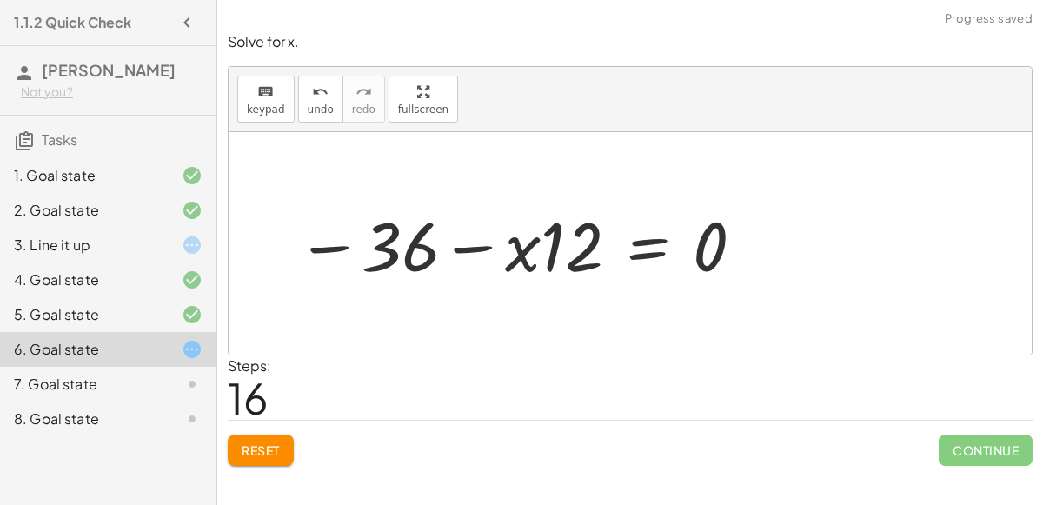
click at [471, 245] on div at bounding box center [522, 244] width 468 height 90
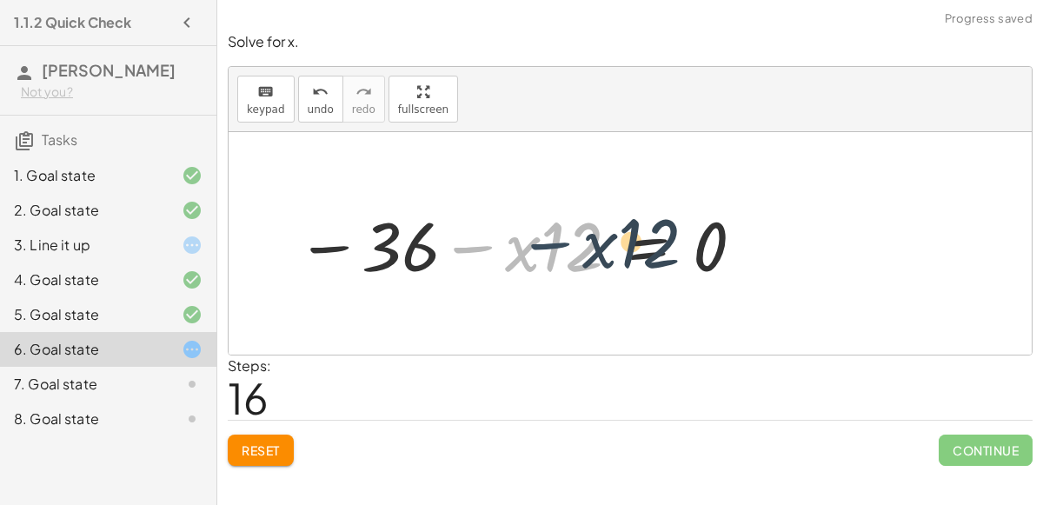
drag, startPoint x: 471, startPoint y: 245, endPoint x: 546, endPoint y: 236, distance: 75.2
click at [546, 236] on div at bounding box center [522, 244] width 468 height 90
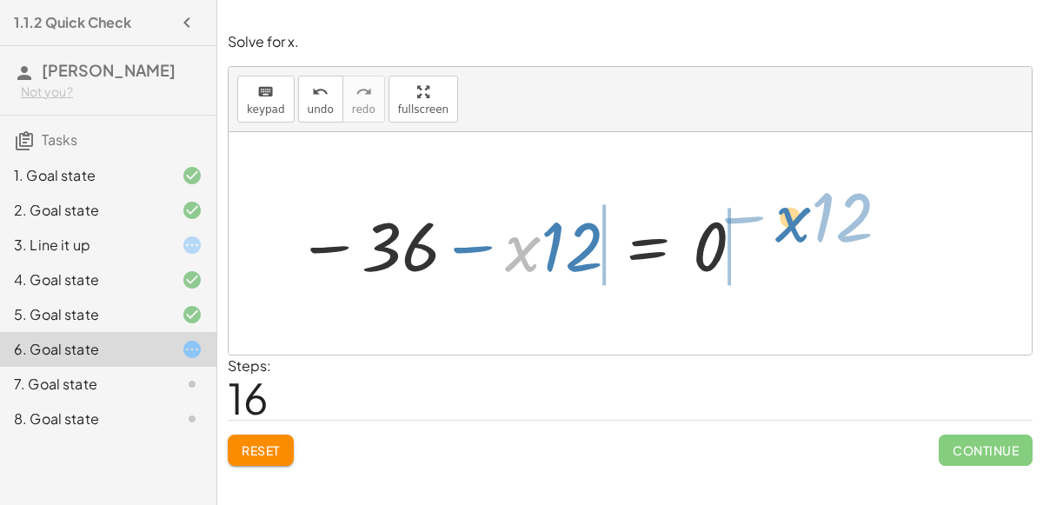
drag, startPoint x: 526, startPoint y: 248, endPoint x: 796, endPoint y: 216, distance: 272.1
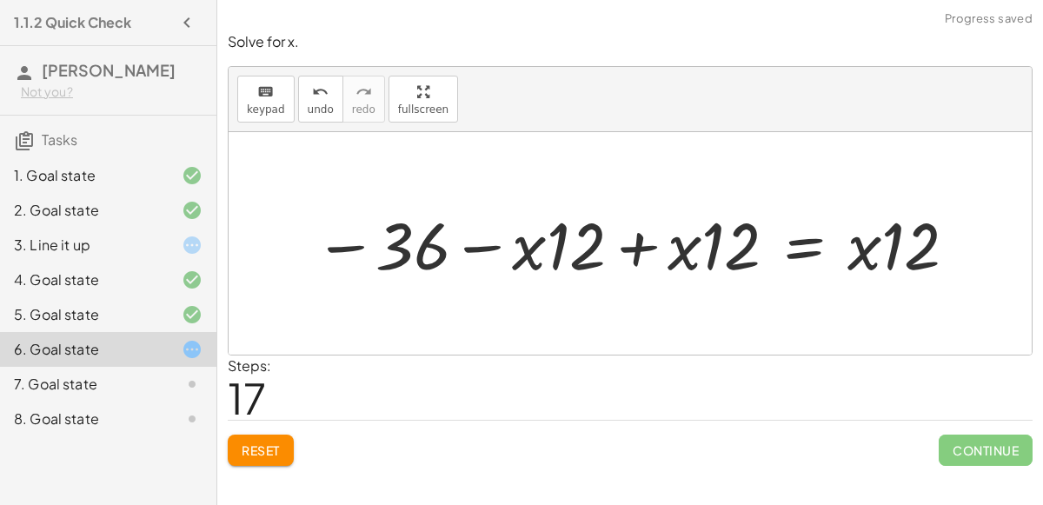
click at [267, 458] on button "Reset" at bounding box center [261, 450] width 66 height 31
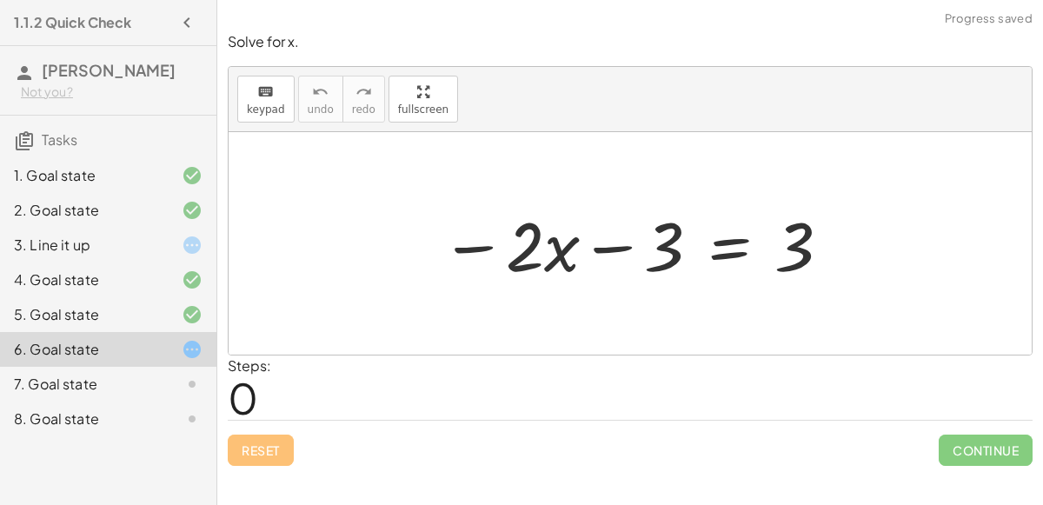
click at [80, 382] on div "7. Goal state" at bounding box center [84, 384] width 140 height 21
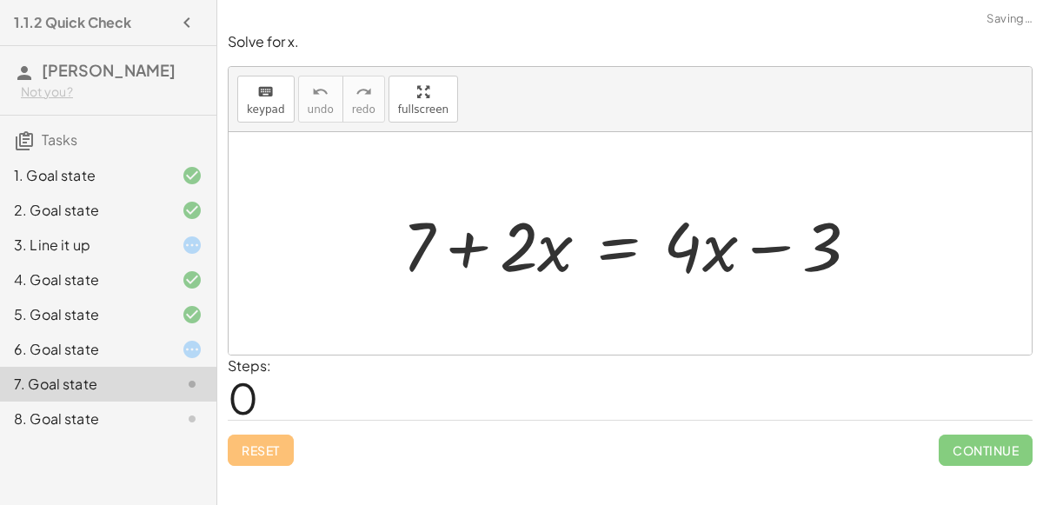
click at [472, 243] on div at bounding box center [638, 244] width 488 height 90
click at [760, 251] on div at bounding box center [638, 244] width 488 height 90
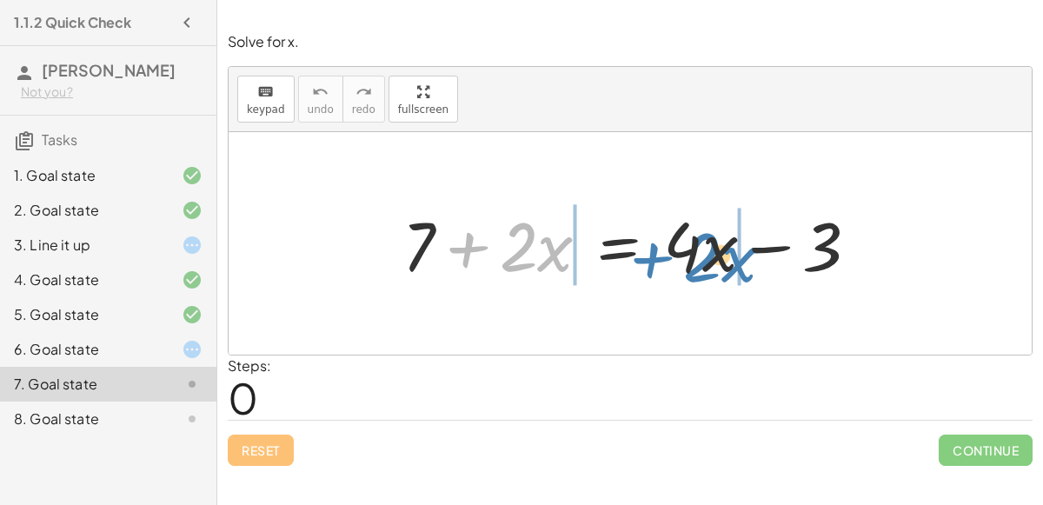
drag, startPoint x: 521, startPoint y: 245, endPoint x: 706, endPoint y: 254, distance: 184.4
click at [706, 254] on div at bounding box center [638, 244] width 488 height 90
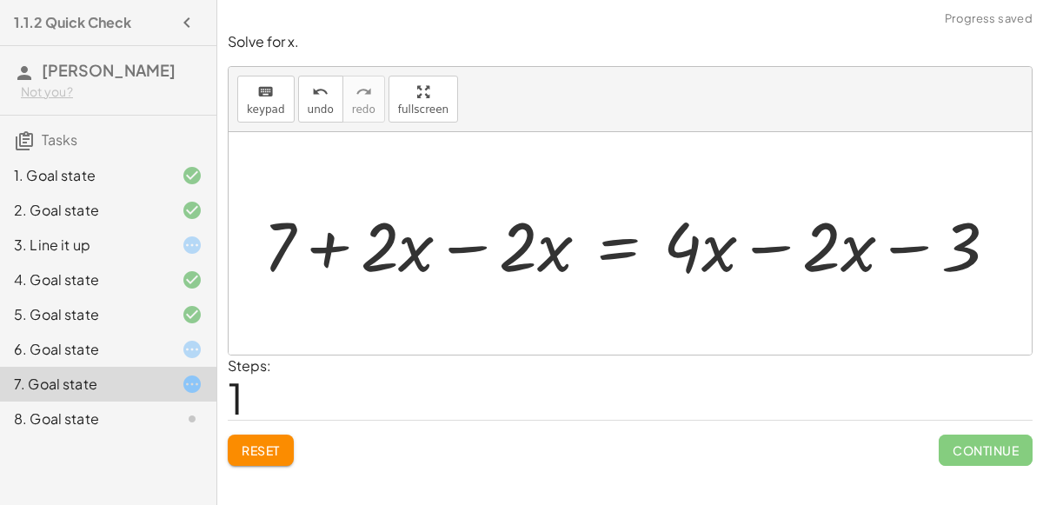
click at [254, 455] on span "Reset" at bounding box center [261, 450] width 38 height 16
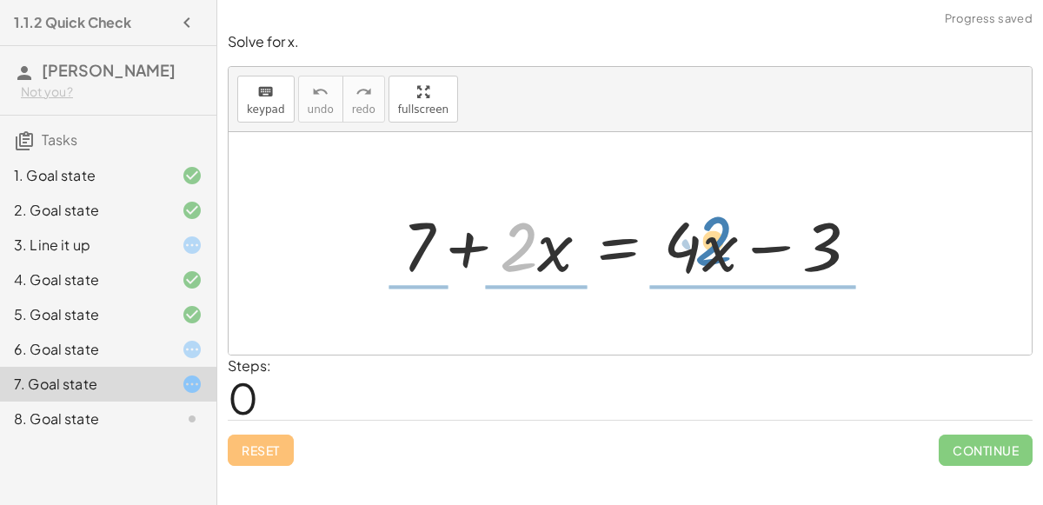
drag, startPoint x: 521, startPoint y: 242, endPoint x: 714, endPoint y: 236, distance: 193.0
click at [714, 236] on div at bounding box center [638, 244] width 488 height 90
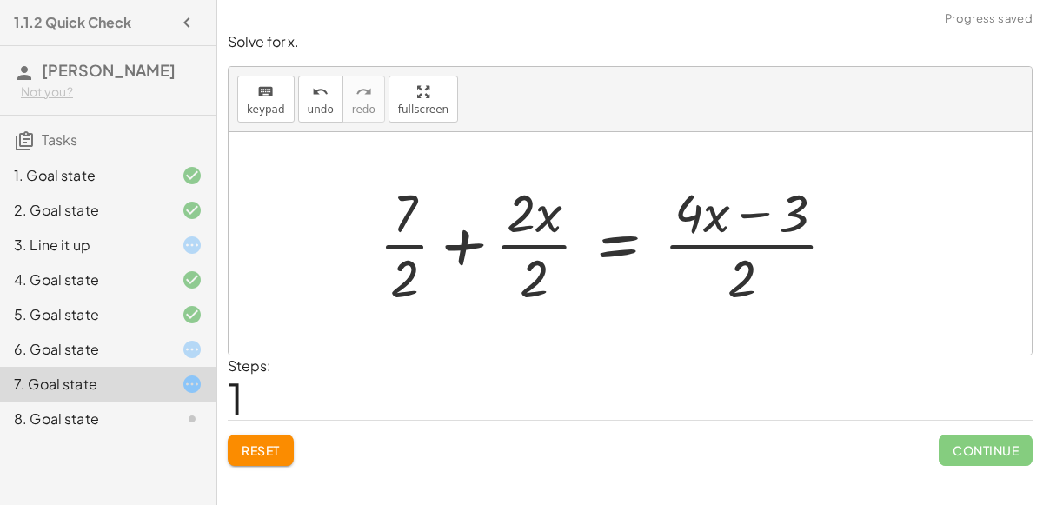
click at [274, 437] on button "Reset" at bounding box center [261, 450] width 66 height 31
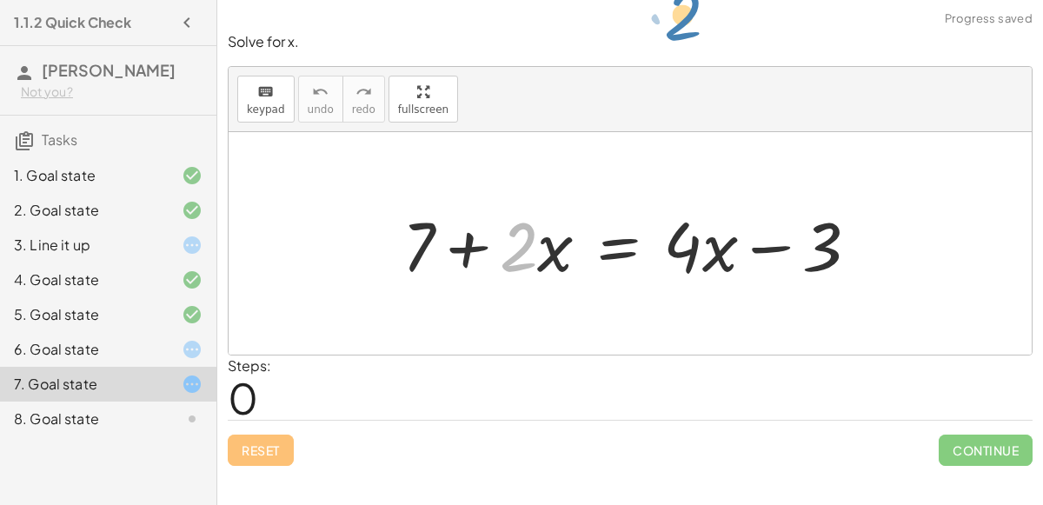
drag, startPoint x: 534, startPoint y: 247, endPoint x: 726, endPoint y: 0, distance: 312.2
click at [726, 0] on div "Simplify. keyboard keypad undo undo redo redo fullscreen - | − 3 + 7 | - | 4 | …" at bounding box center [630, 252] width 826 height 505
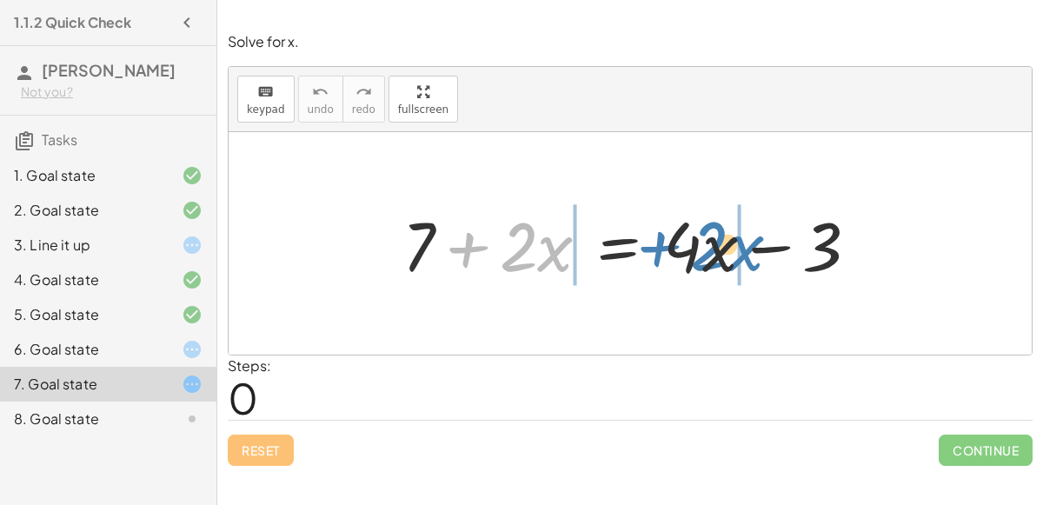
drag, startPoint x: 528, startPoint y: 253, endPoint x: 716, endPoint y: 251, distance: 187.7
click at [716, 251] on div at bounding box center [638, 244] width 488 height 90
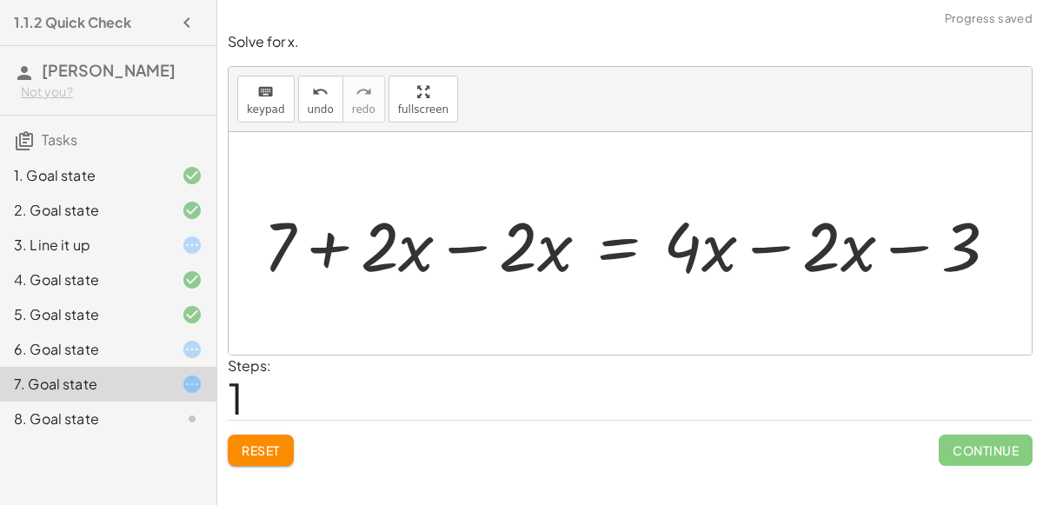
click at [908, 245] on div at bounding box center [637, 244] width 765 height 90
click at [757, 249] on div at bounding box center [637, 244] width 765 height 90
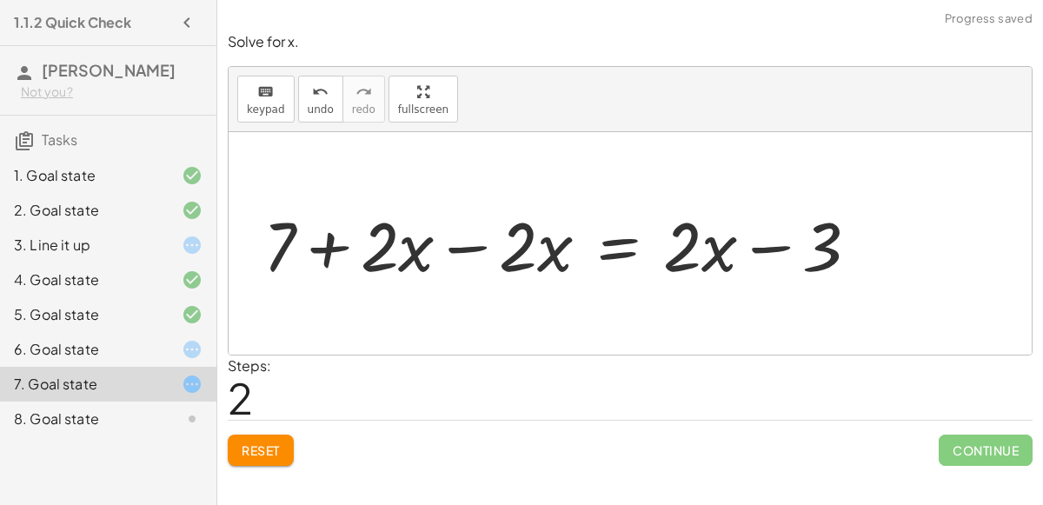
click at [465, 244] on div at bounding box center [568, 244] width 627 height 90
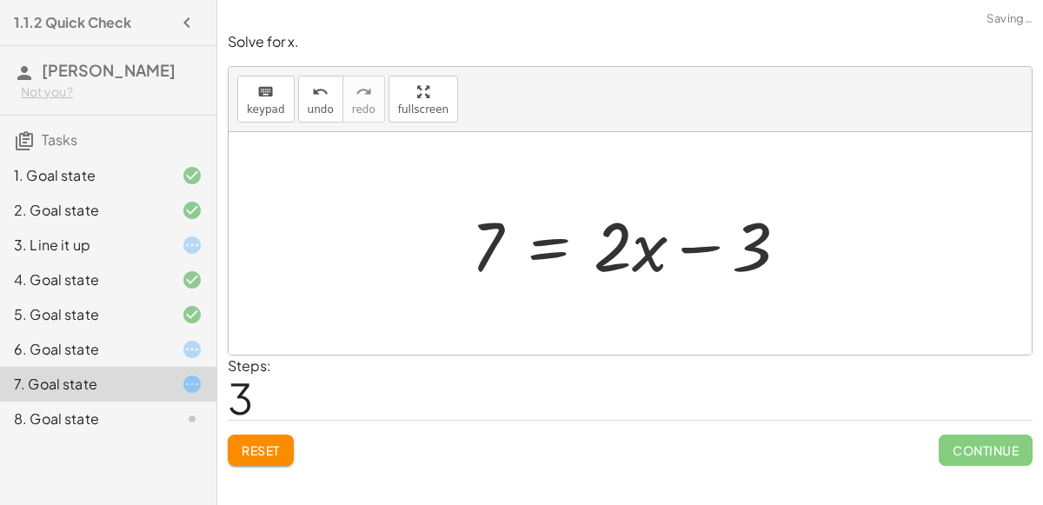
click at [690, 249] on div at bounding box center [636, 244] width 348 height 90
drag, startPoint x: 491, startPoint y: 241, endPoint x: 806, endPoint y: 248, distance: 314.7
click at [806, 248] on div at bounding box center [636, 244] width 348 height 90
click at [796, 247] on div at bounding box center [637, 244] width 542 height 90
click at [448, 242] on div at bounding box center [598, 244] width 465 height 90
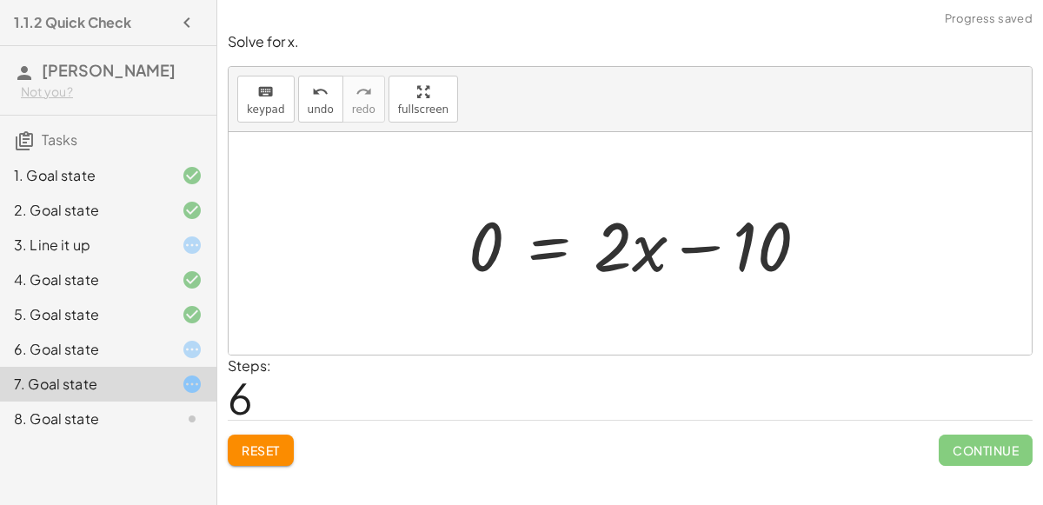
click at [706, 244] on div at bounding box center [645, 244] width 370 height 90
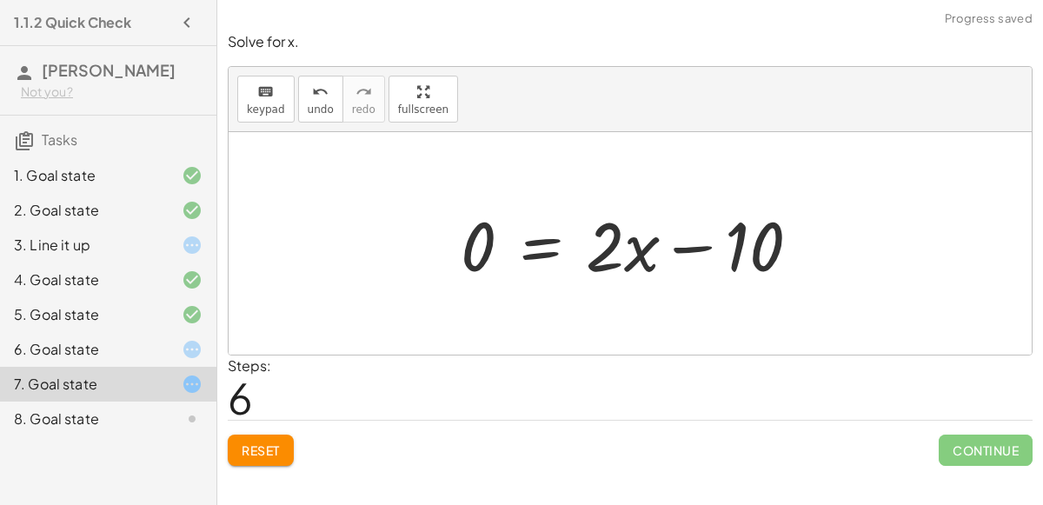
click at [256, 448] on span "Reset" at bounding box center [261, 450] width 38 height 16
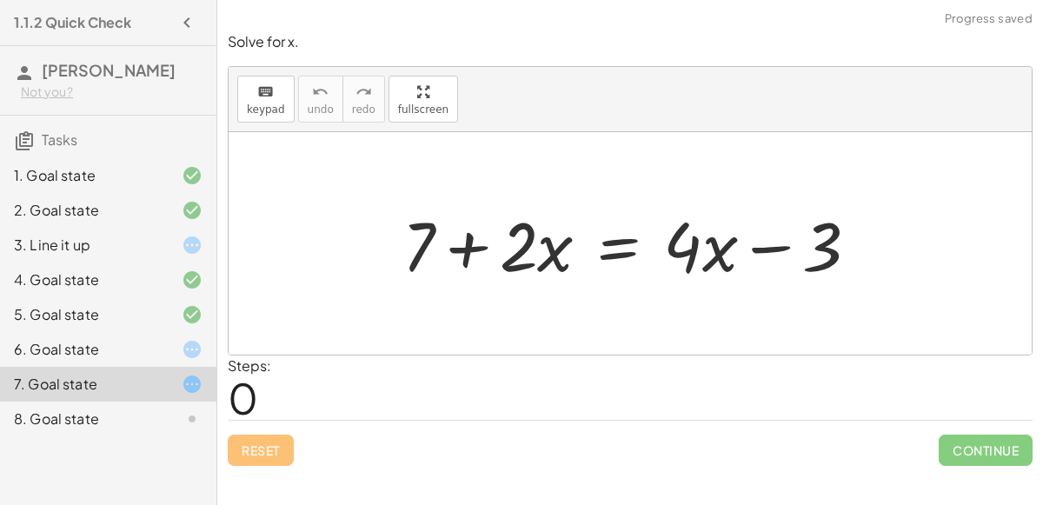
click at [467, 247] on div at bounding box center [638, 244] width 488 height 90
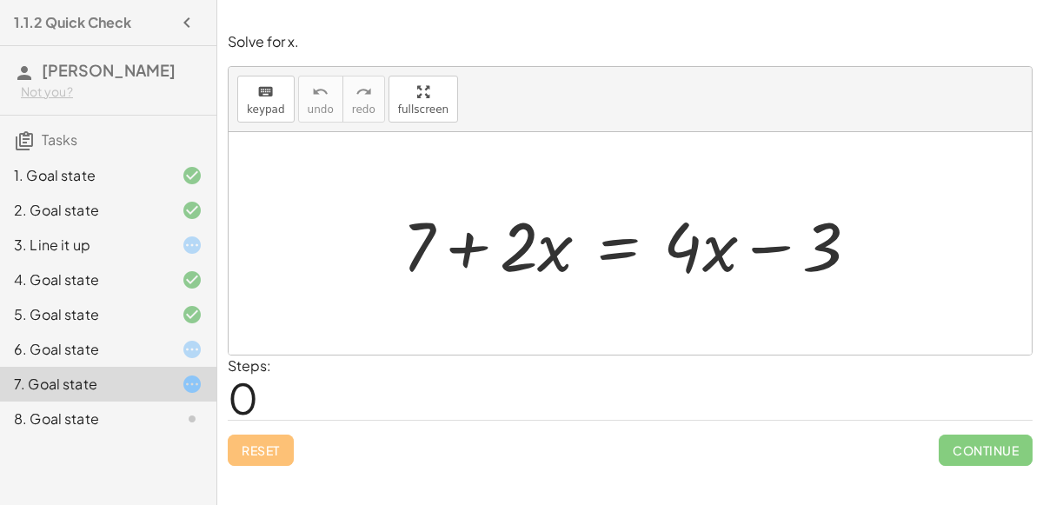
click at [467, 247] on div at bounding box center [638, 244] width 488 height 90
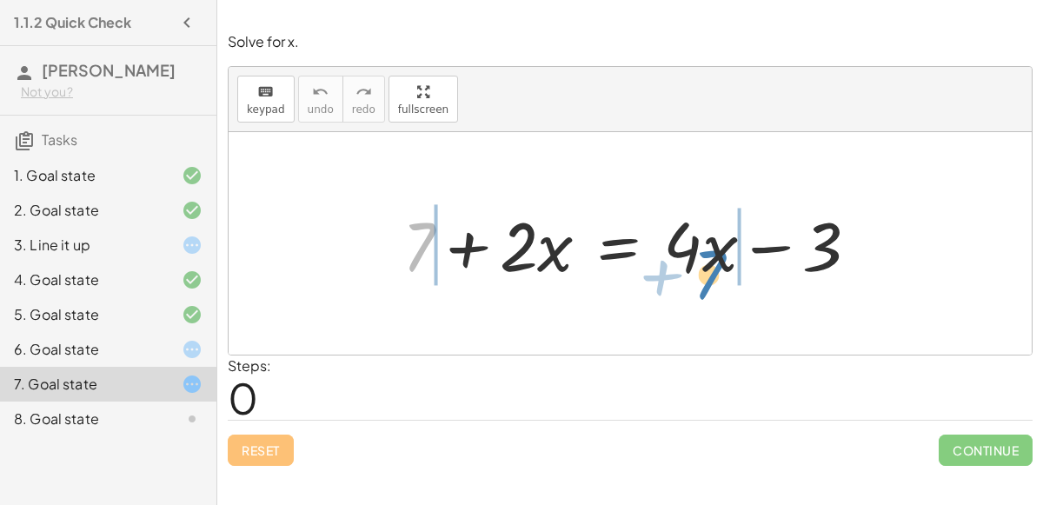
drag, startPoint x: 424, startPoint y: 236, endPoint x: 714, endPoint y: 263, distance: 291.5
click at [714, 263] on div at bounding box center [638, 244] width 488 height 90
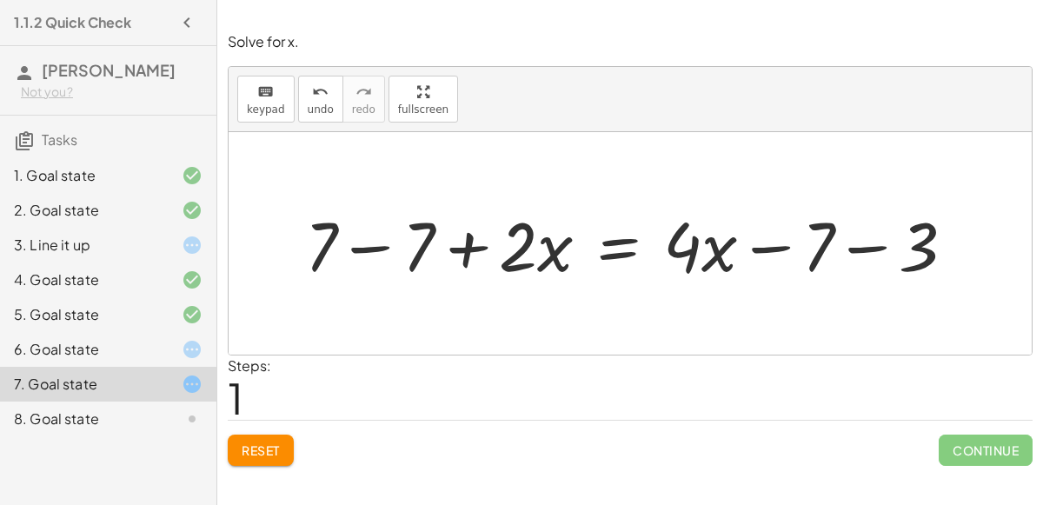
click at [387, 241] on div at bounding box center [636, 244] width 681 height 90
click at [771, 249] on div at bounding box center [734, 244] width 488 height 90
click at [866, 251] on div at bounding box center [734, 244] width 488 height 90
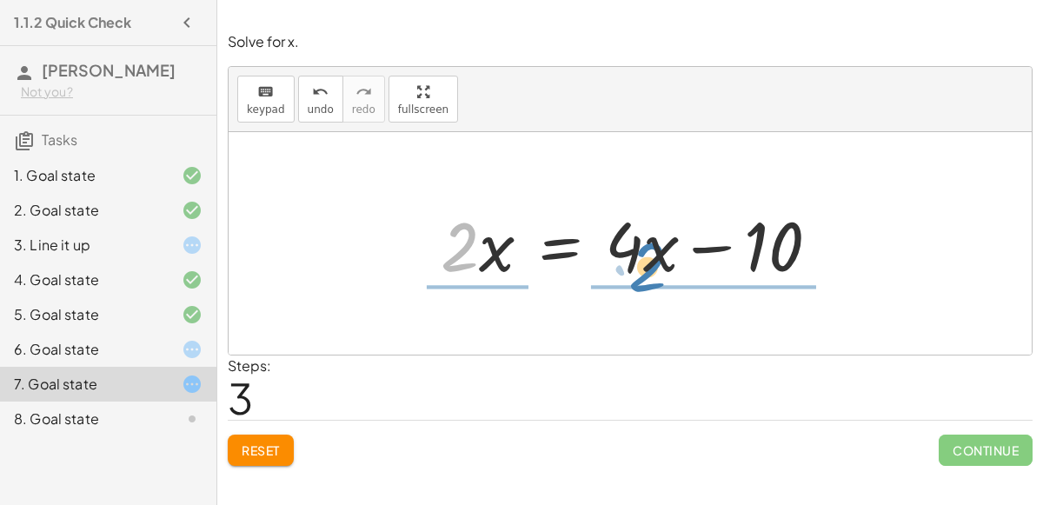
drag, startPoint x: 463, startPoint y: 230, endPoint x: 649, endPoint y: 246, distance: 186.6
click at [649, 246] on div at bounding box center [636, 244] width 409 height 90
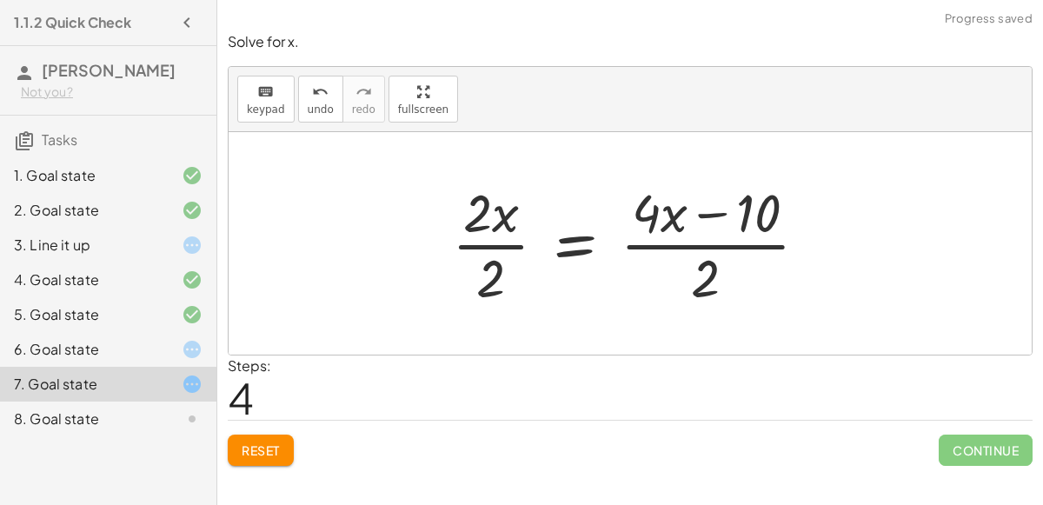
click at [703, 213] on div at bounding box center [636, 243] width 387 height 134
click at [486, 238] on div at bounding box center [636, 243] width 387 height 134
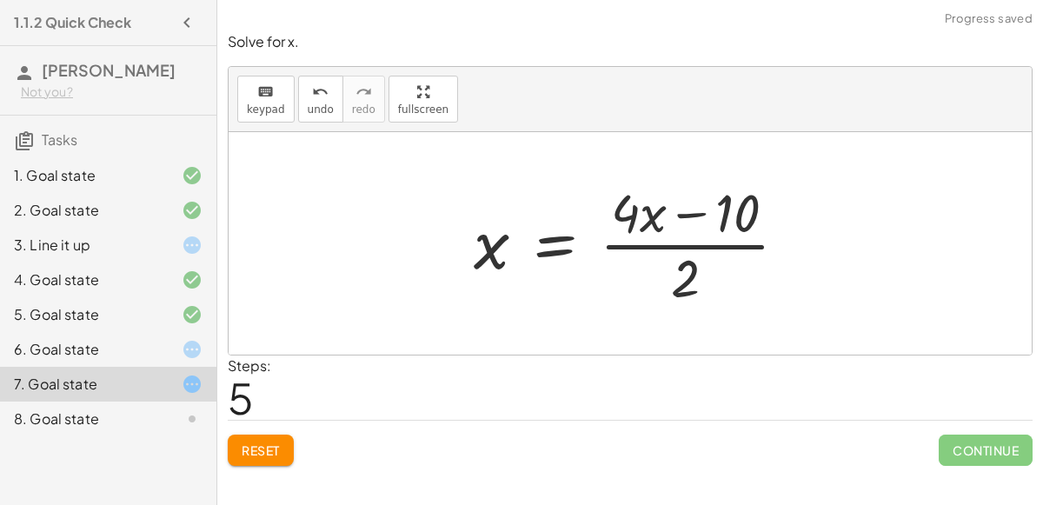
click at [691, 266] on div at bounding box center [637, 243] width 345 height 134
click at [682, 263] on div at bounding box center [637, 243] width 345 height 134
drag, startPoint x: 682, startPoint y: 263, endPoint x: 645, endPoint y: 209, distance: 65.6
click at [645, 209] on div at bounding box center [637, 243] width 345 height 134
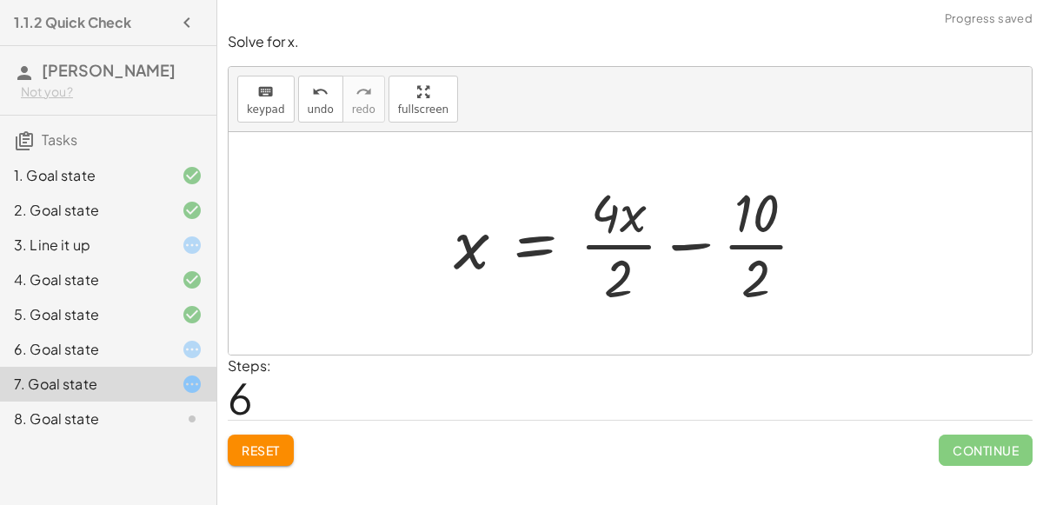
click at [696, 240] on div at bounding box center [636, 243] width 383 height 134
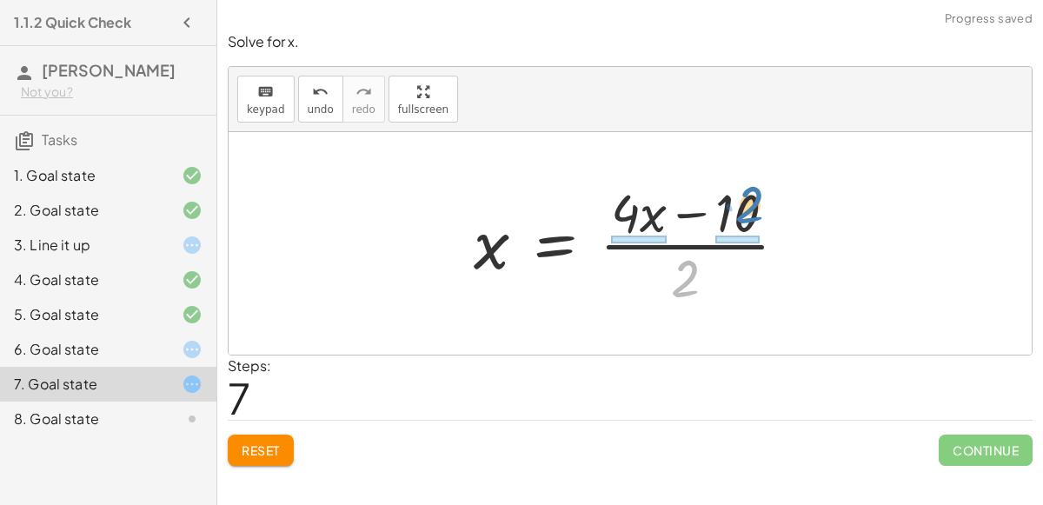
drag, startPoint x: 672, startPoint y: 276, endPoint x: 733, endPoint y: 204, distance: 94.4
click at [733, 204] on div at bounding box center [637, 243] width 345 height 134
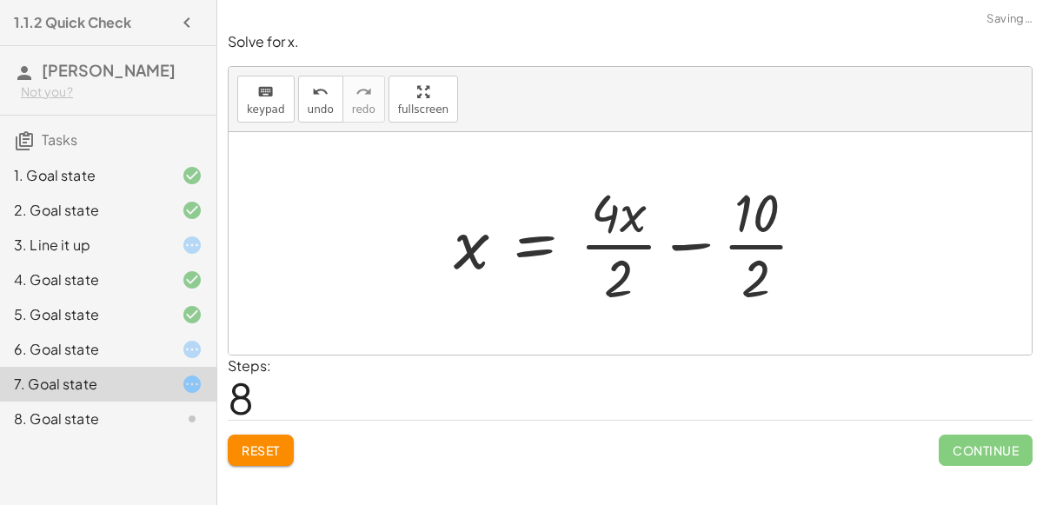
click at [753, 263] on div at bounding box center [636, 243] width 383 height 134
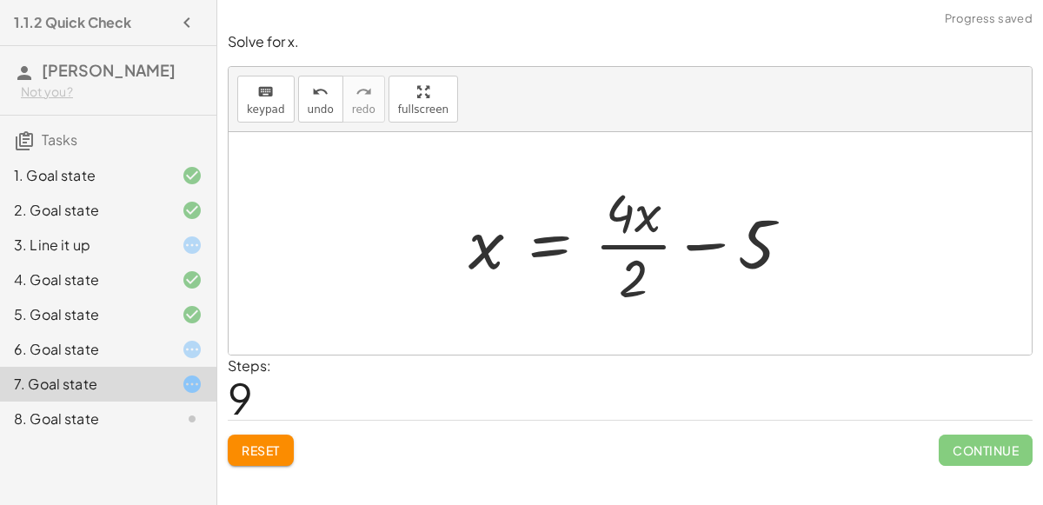
click at [638, 261] on div at bounding box center [637, 243] width 354 height 134
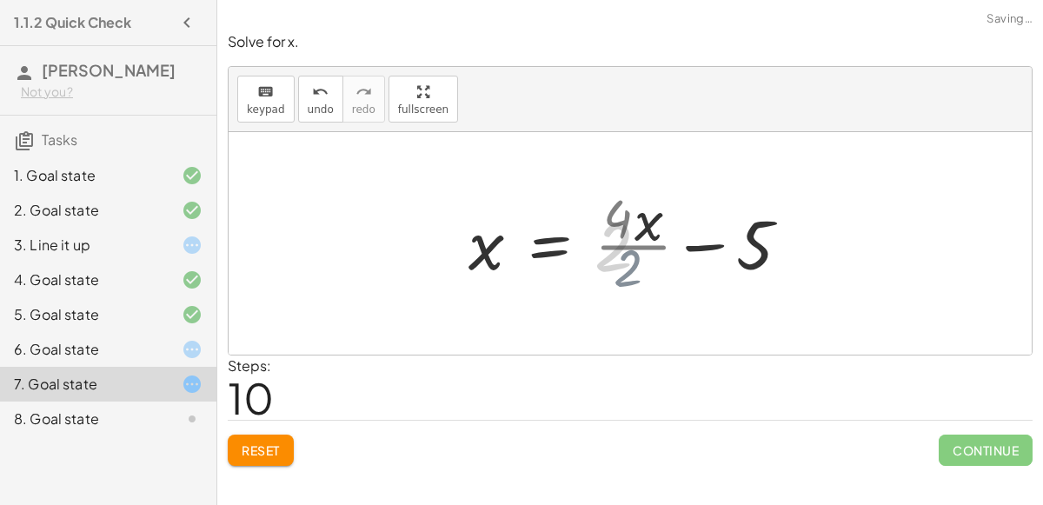
click at [638, 261] on div at bounding box center [635, 244] width 350 height 90
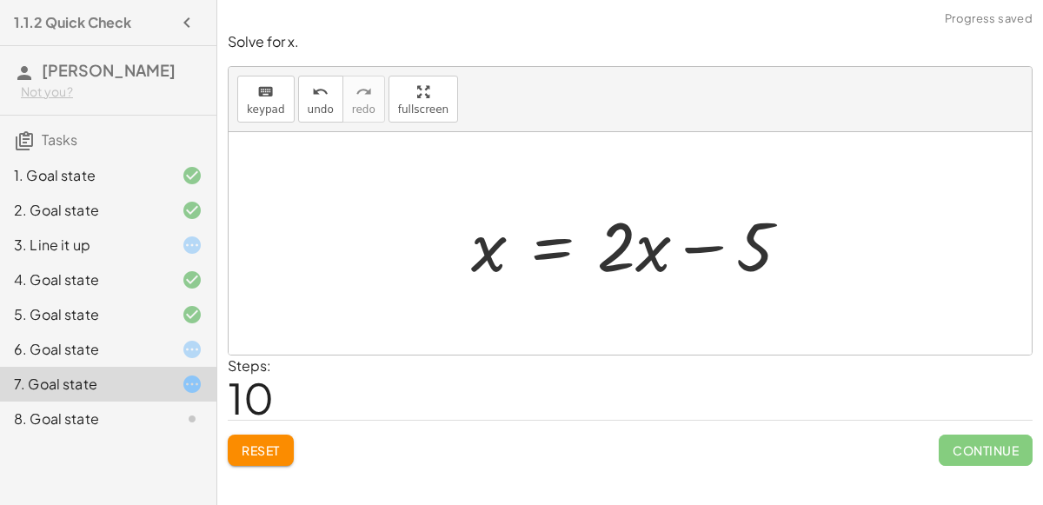
click at [697, 248] on div at bounding box center [637, 244] width 350 height 90
click at [696, 247] on div at bounding box center [637, 244] width 350 height 90
drag, startPoint x: 486, startPoint y: 252, endPoint x: 643, endPoint y: 259, distance: 157.5
click at [643, 259] on div at bounding box center [637, 244] width 350 height 90
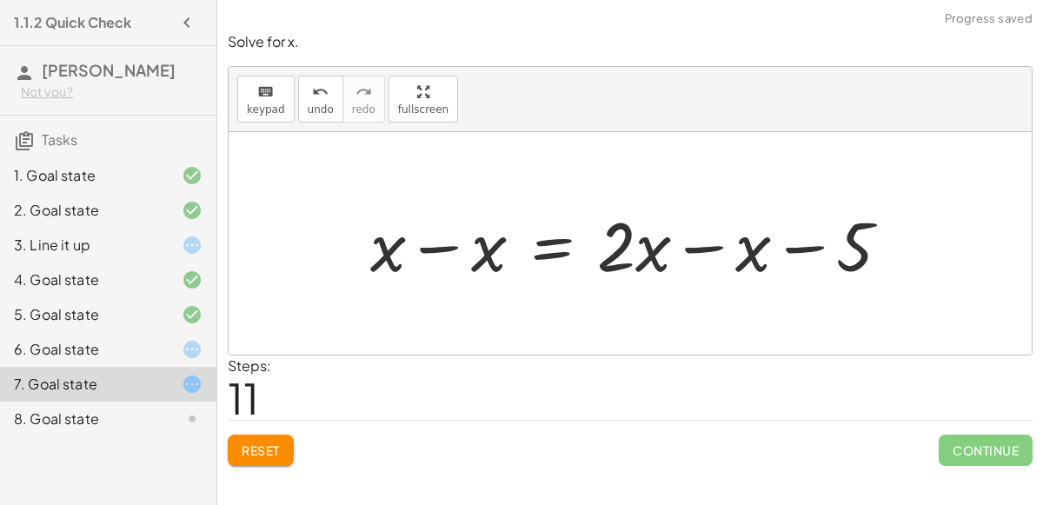
click at [439, 238] on div at bounding box center [637, 244] width 551 height 90
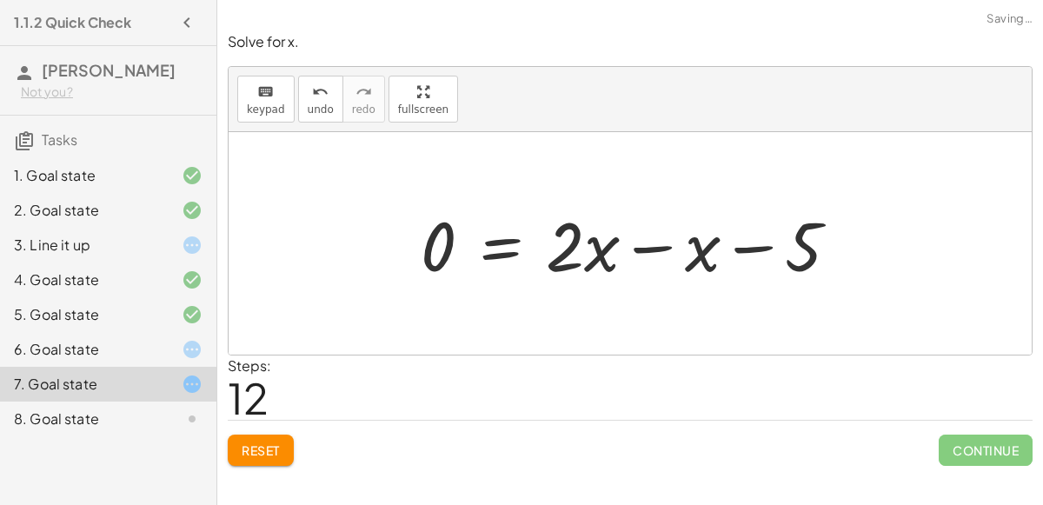
click at [655, 245] on div at bounding box center [636, 244] width 449 height 90
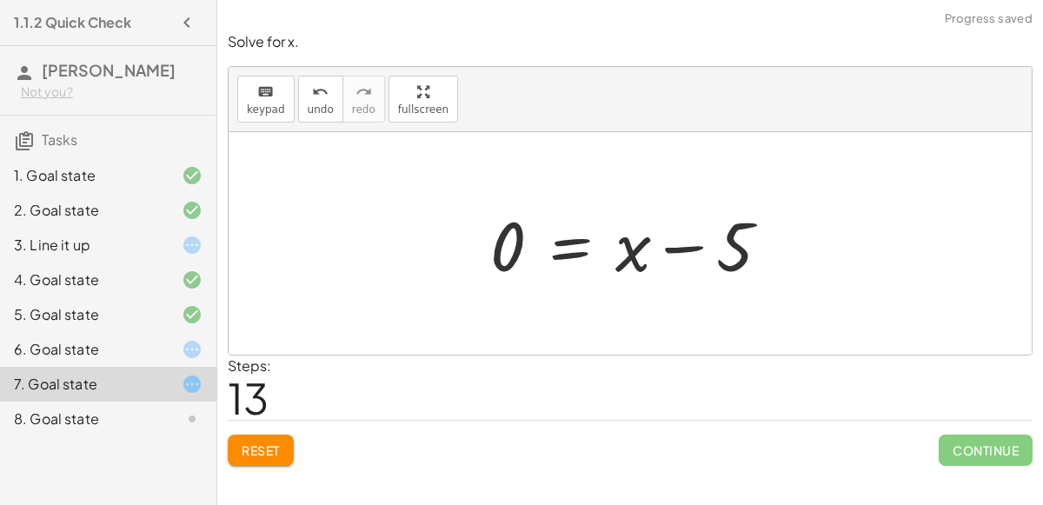
click at [659, 249] on div at bounding box center [636, 244] width 311 height 90
click at [665, 248] on div at bounding box center [636, 244] width 311 height 90
click at [674, 262] on div at bounding box center [636, 244] width 311 height 90
drag, startPoint x: 512, startPoint y: 256, endPoint x: 625, endPoint y: 263, distance: 113.2
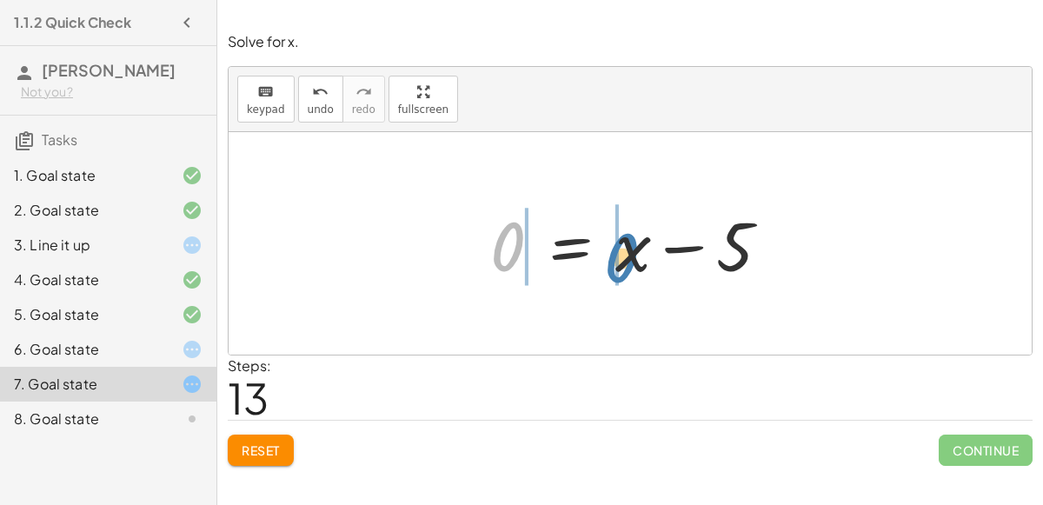
click at [625, 263] on div at bounding box center [636, 244] width 311 height 90
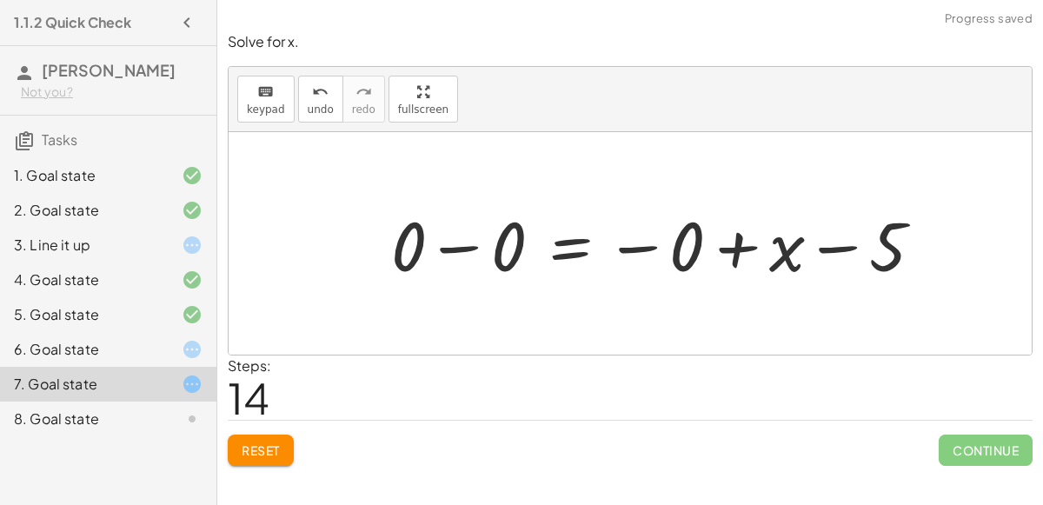
click at [629, 245] on div at bounding box center [663, 244] width 563 height 90
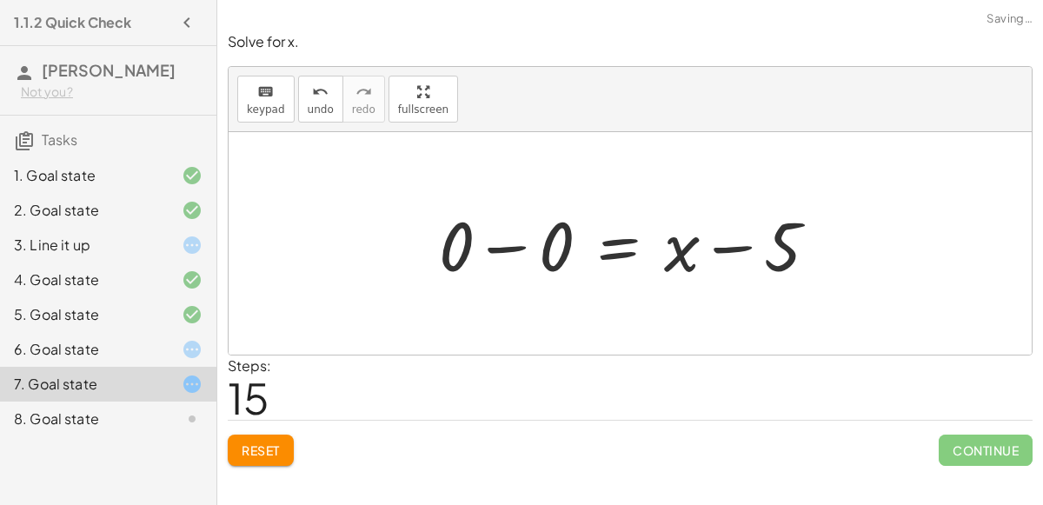
click at [476, 244] on div at bounding box center [635, 244] width 410 height 90
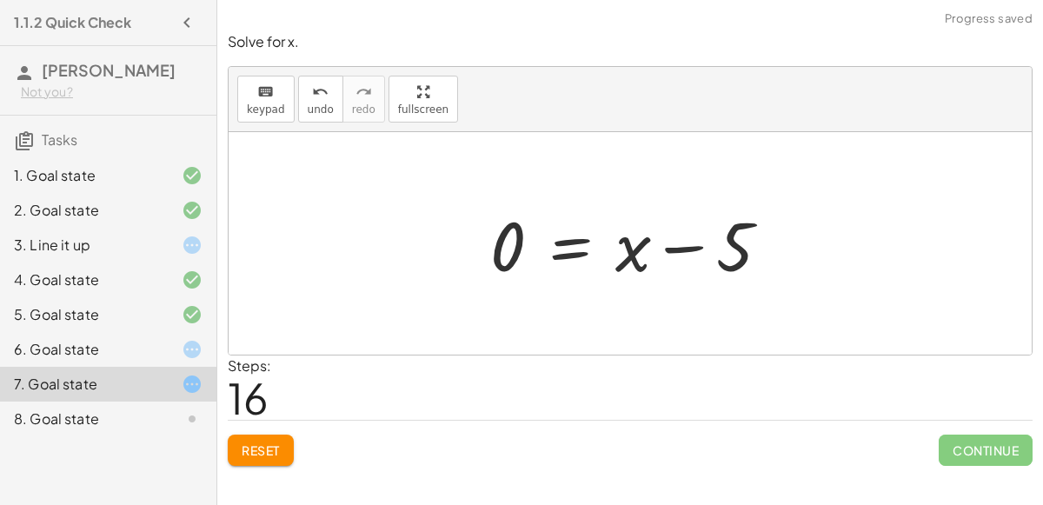
click at [698, 246] on div at bounding box center [636, 244] width 311 height 90
click at [291, 451] on button "Reset" at bounding box center [261, 450] width 66 height 31
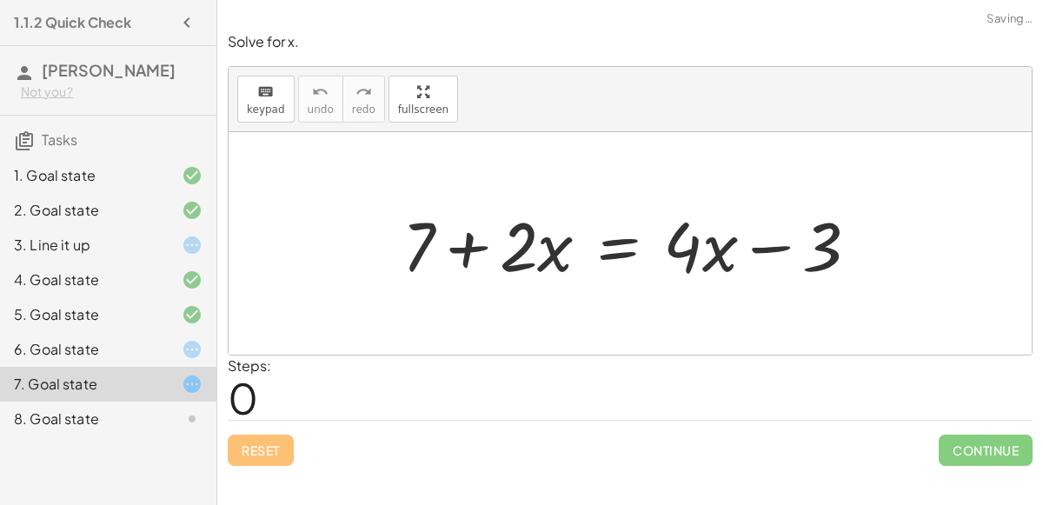
click at [132, 422] on div "8. Goal state" at bounding box center [84, 418] width 140 height 21
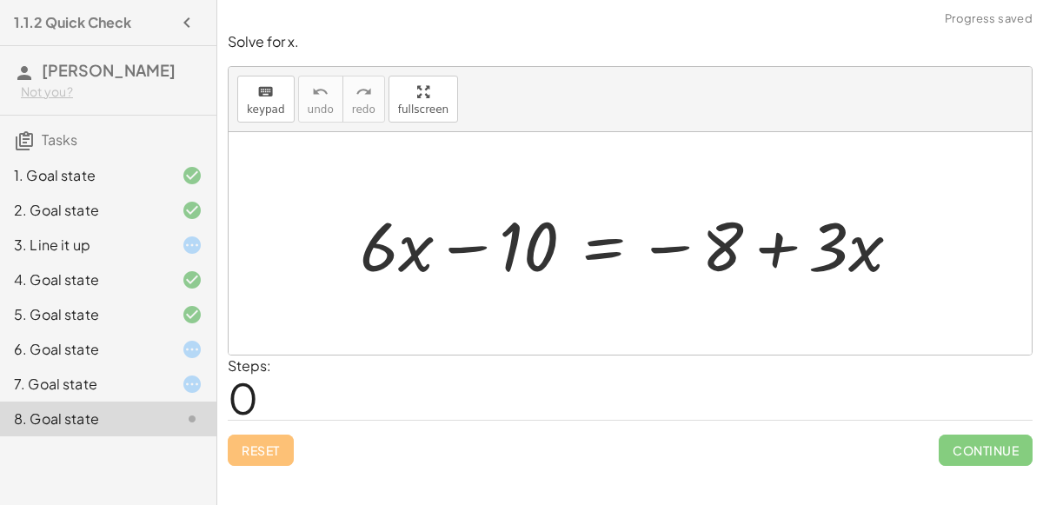
click at [475, 248] on div at bounding box center [637, 244] width 572 height 90
click at [658, 246] on div at bounding box center [637, 244] width 572 height 90
click at [777, 247] on div at bounding box center [637, 244] width 572 height 90
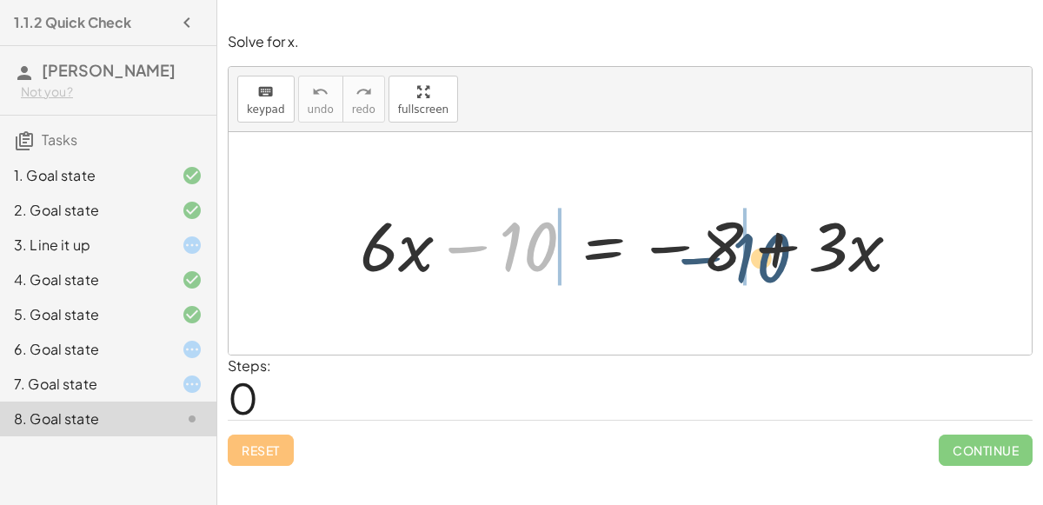
drag, startPoint x: 530, startPoint y: 244, endPoint x: 775, endPoint y: 253, distance: 245.2
click at [775, 253] on div at bounding box center [637, 244] width 572 height 90
